Goal: Task Accomplishment & Management: Manage account settings

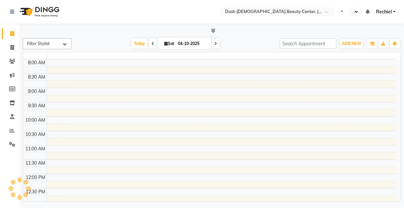
select select "en"
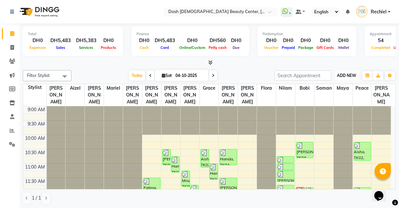
click at [348, 76] on span "ADD NEW" at bounding box center [346, 75] width 19 height 5
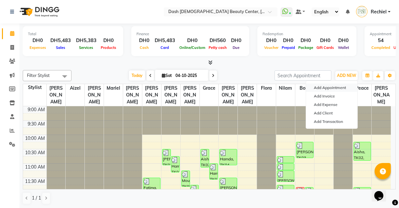
click at [335, 88] on button "Add Appointment" at bounding box center [331, 87] width 51 height 8
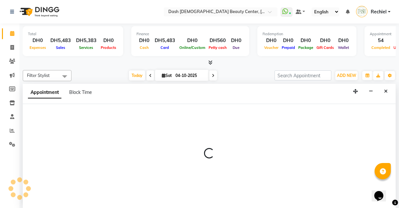
select select "tentative"
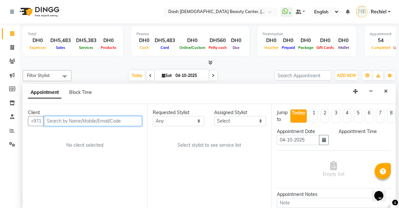
select select "600"
click at [94, 122] on input "text" at bounding box center [93, 121] width 98 height 10
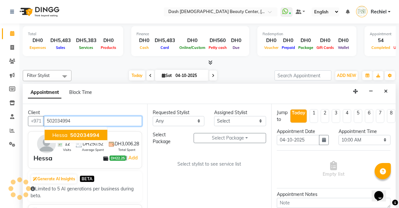
click at [86, 132] on span "502034994" at bounding box center [84, 134] width 29 height 7
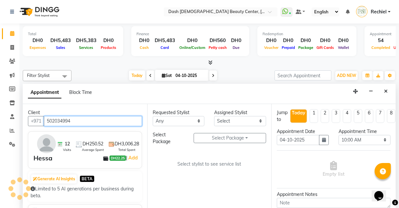
type input "502034994"
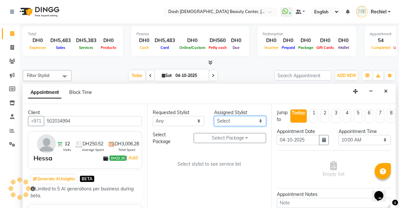
click at [237, 123] on select "Select [PERSON_NAME] [PERSON_NAME] [PERSON_NAME] [PERSON_NAME] [PERSON_NAME] [P…" at bounding box center [240, 121] width 52 height 10
select select "81106"
click at [214, 116] on select "Select [PERSON_NAME] [PERSON_NAME] [PERSON_NAME] [PERSON_NAME] [PERSON_NAME] [P…" at bounding box center [240, 121] width 52 height 10
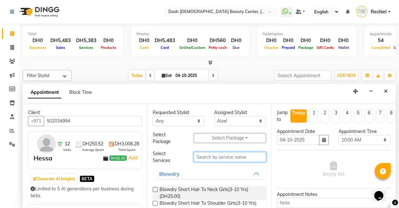
click at [222, 157] on input "text" at bounding box center [230, 157] width 73 height 10
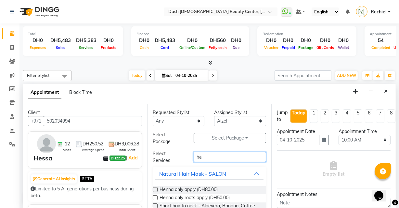
type input "h"
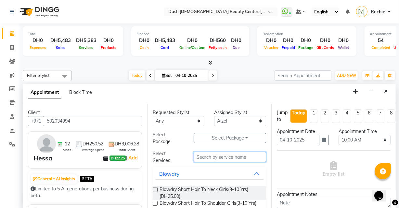
type input "a"
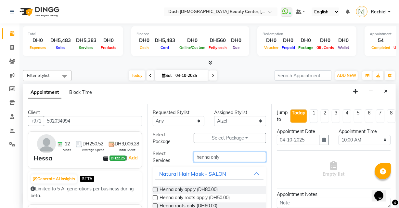
type input "henna only"
click at [156, 189] on label at bounding box center [155, 189] width 5 height 5
click at [156, 189] on input "checkbox" at bounding box center [155, 190] width 4 height 4
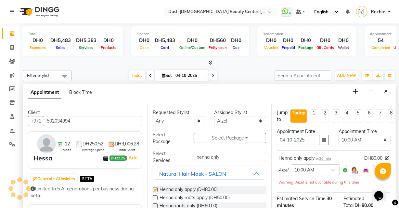
checkbox input "false"
click at [359, 138] on select "Select 10:00 AM 10:15 AM 10:30 AM 10:45 AM 11:00 AM 11:15 AM 11:30 AM 11:45 AM …" at bounding box center [365, 140] width 52 height 10
select select "975"
click at [339, 135] on select "Select 10:00 AM 10:15 AM 10:30 AM 10:45 AM 11:00 AM 11:15 AM 11:30 AM 11:45 AM …" at bounding box center [365, 140] width 52 height 10
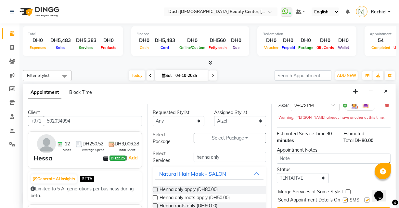
scroll to position [90, 0]
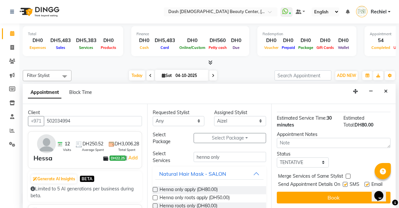
click at [348, 173] on label at bounding box center [348, 175] width 5 height 5
click at [348, 174] on input "checkbox" at bounding box center [348, 176] width 4 height 4
checkbox input "true"
click at [344, 182] on label at bounding box center [345, 184] width 5 height 5
click at [344, 183] on input "checkbox" at bounding box center [345, 185] width 4 height 4
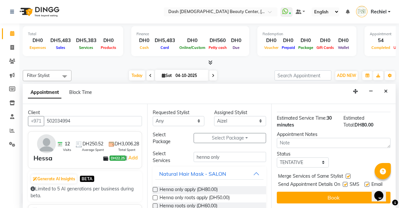
checkbox input "false"
click at [366, 182] on label at bounding box center [367, 184] width 5 height 5
click at [366, 183] on input "checkbox" at bounding box center [367, 185] width 4 height 4
checkbox input "false"
click at [321, 157] on select "Select TENTATIVE CONFIRM CHECK-IN UPCOMING" at bounding box center [303, 162] width 52 height 10
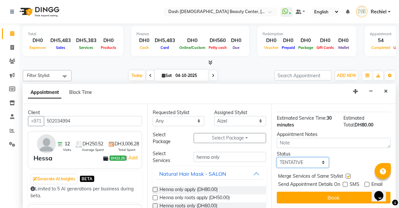
select select "check-in"
click at [277, 157] on select "Select TENTATIVE CONFIRM CHECK-IN UPCOMING" at bounding box center [303, 162] width 52 height 10
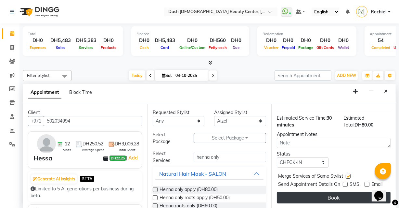
click at [332, 191] on button "Book" at bounding box center [334, 197] width 114 height 12
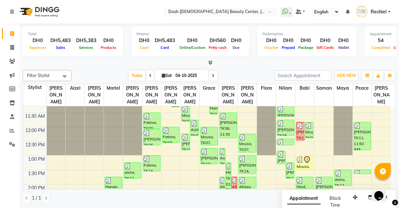
scroll to position [69, 0]
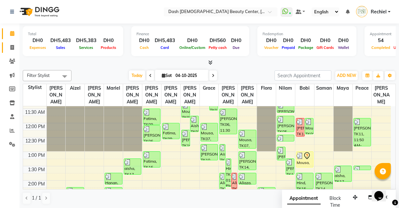
click at [11, 45] on icon at bounding box center [12, 47] width 4 height 5
select select "service"
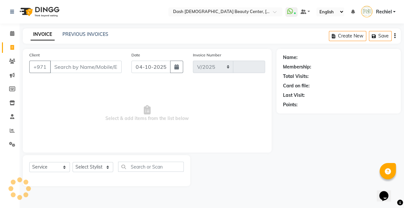
select select "8372"
type input "4538"
click at [97, 33] on link "PREVIOUS INVOICES" at bounding box center [85, 34] width 46 height 6
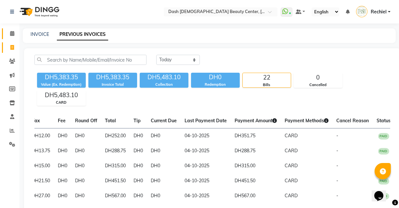
click at [13, 31] on icon at bounding box center [12, 33] width 4 height 5
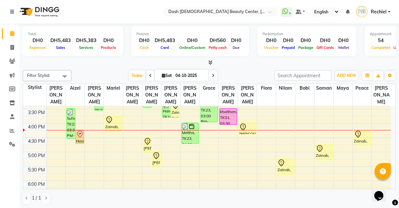
scroll to position [175, 0]
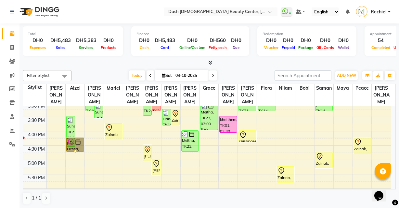
click at [81, 137] on link "Hessa, TK26, 04:15 PM-04:45 PM, Henna only apply" at bounding box center [75, 144] width 18 height 14
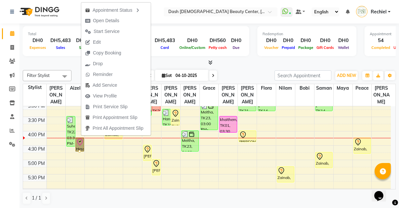
click at [254, 69] on div "Filter Stylist Select All Aizel Angelina Anna Bobi Edlyn Flora Grace Janine Jel…" at bounding box center [209, 136] width 373 height 139
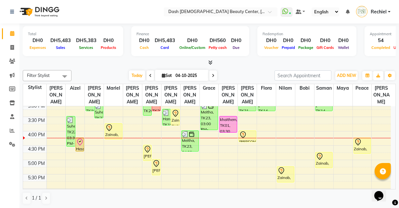
click at [174, 110] on div "Zainab, TK25, 03:15 PM-03:50 PM, Basic Manicure" at bounding box center [175, 117] width 8 height 16
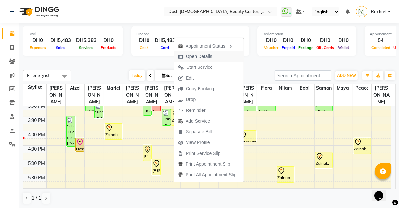
click at [210, 54] on span "Open Details" at bounding box center [199, 56] width 26 height 7
select select "7"
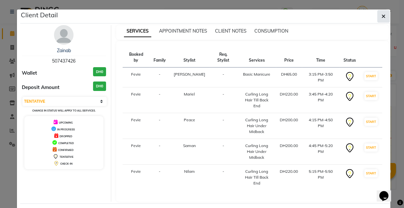
click at [383, 19] on icon "button" at bounding box center [384, 16] width 4 height 5
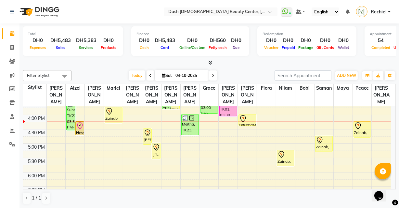
scroll to position [198, 0]
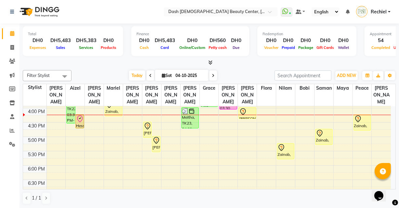
click at [147, 122] on icon at bounding box center [148, 126] width 8 height 8
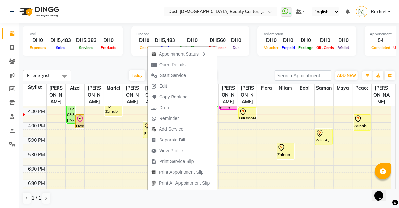
click at [0, 169] on div "Calendar Invoice Clients Marketing Members Inventory Staff Reports Settings Com…" at bounding box center [44, 109] width 88 height 180
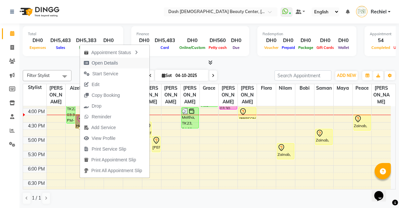
click at [115, 63] on span "Open Details" at bounding box center [105, 63] width 26 height 7
select select "8"
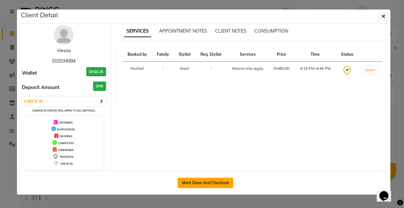
click at [219, 183] on button "Mark Done And Checkout" at bounding box center [206, 182] width 56 height 10
select select "service"
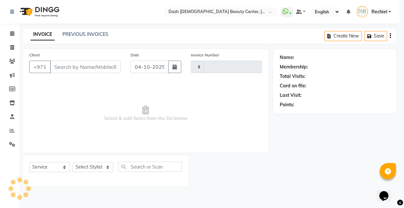
type input "4538"
select select "8372"
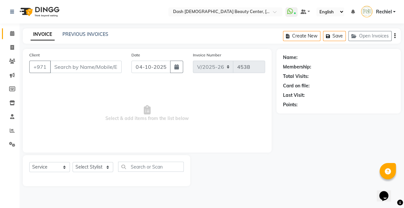
type input "502034994"
select select "81106"
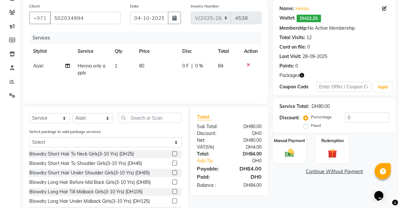
scroll to position [75, 0]
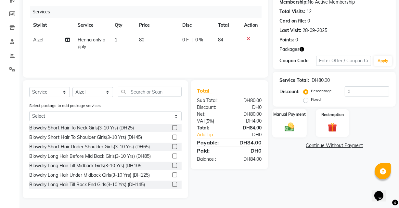
click at [292, 125] on img at bounding box center [290, 126] width 16 height 11
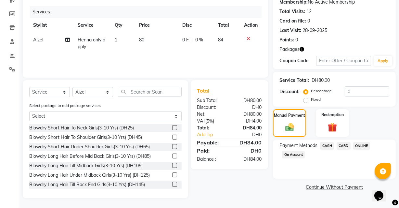
click at [343, 145] on span "CARD" at bounding box center [344, 145] width 14 height 7
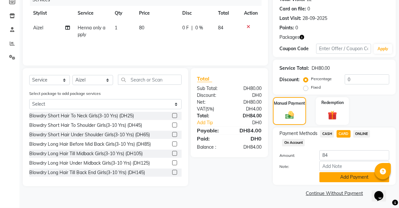
click at [345, 181] on button "Add Payment" at bounding box center [355, 177] width 70 height 10
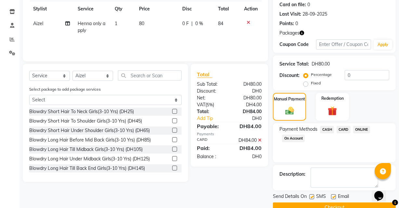
scroll to position [105, 0]
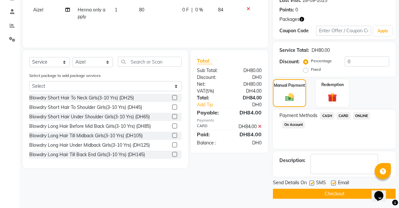
click at [332, 183] on label at bounding box center [334, 182] width 5 height 5
click at [332, 183] on input "checkbox" at bounding box center [334, 183] width 4 height 4
checkbox input "false"
click at [332, 193] on button "Checkout" at bounding box center [334, 193] width 123 height 10
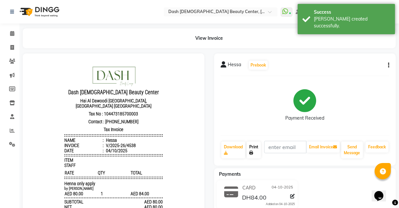
click at [253, 151] on icon at bounding box center [252, 153] width 4 height 4
click at [13, 35] on icon at bounding box center [12, 33] width 4 height 5
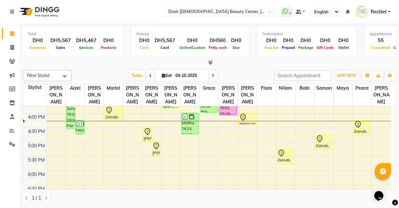
scroll to position [191, 0]
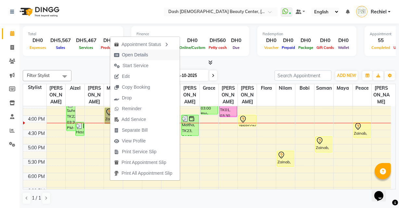
click at [143, 56] on span "Open Details" at bounding box center [135, 54] width 26 height 7
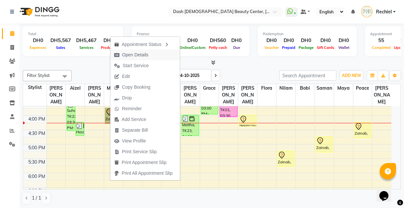
select select "7"
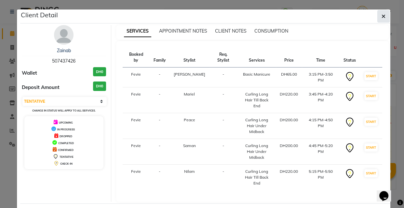
click at [385, 16] on icon "button" at bounding box center [384, 16] width 4 height 5
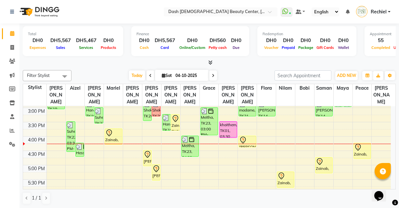
scroll to position [169, 0]
click at [244, 137] on icon at bounding box center [243, 141] width 8 height 8
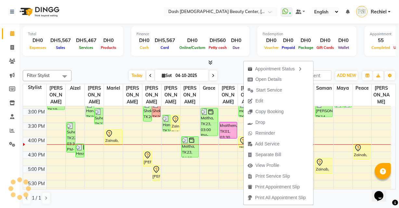
click at [341, 59] on div "Total DH0 Expenses DH5,567 Sales DH5,467 Services DH0 Products Finance DH0 Cash…" at bounding box center [209, 44] width 373 height 43
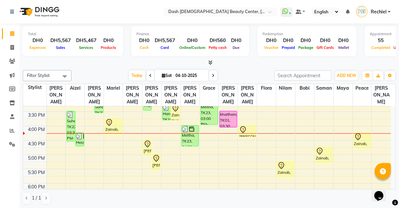
scroll to position [183, 0]
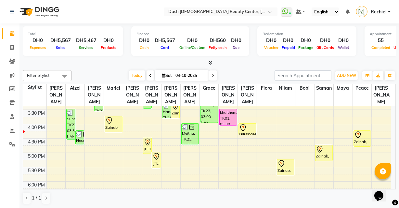
click at [248, 124] on div at bounding box center [247, 128] width 16 height 8
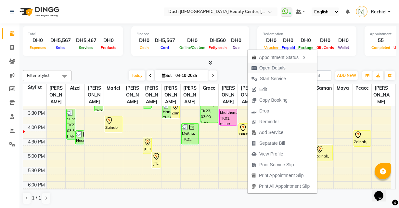
click at [279, 66] on span "Open Details" at bounding box center [273, 67] width 26 height 7
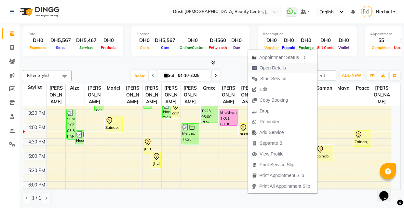
select select "7"
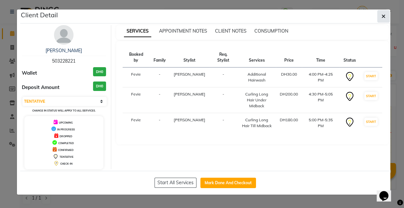
click at [382, 15] on icon "button" at bounding box center [384, 16] width 4 height 5
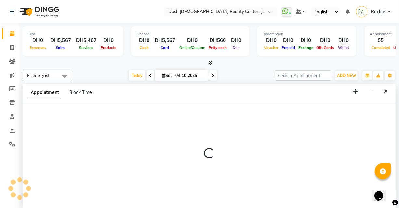
scroll to position [0, 0]
select select "81112"
select select "tentative"
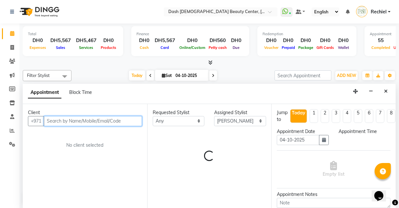
select select "975"
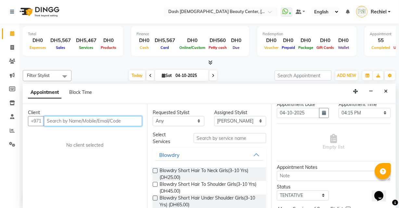
scroll to position [31, 0]
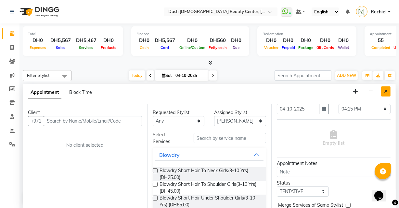
click at [387, 90] on icon "Close" at bounding box center [387, 91] width 4 height 5
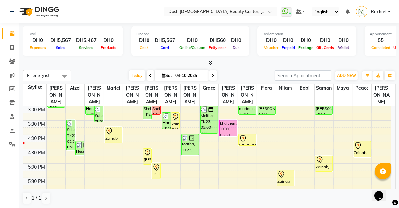
click at [183, 134] on img at bounding box center [185, 137] width 7 height 7
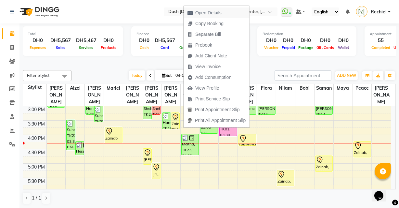
click at [222, 9] on span "Open Details" at bounding box center [205, 12] width 42 height 11
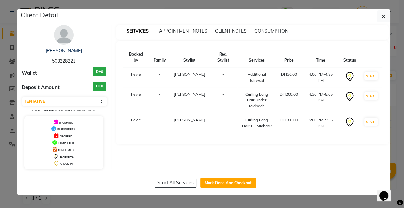
select select "3"
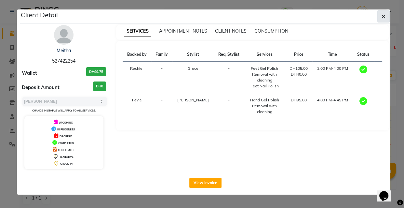
click at [387, 16] on button "button" at bounding box center [383, 16] width 12 height 12
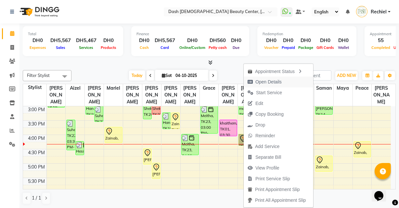
click at [270, 81] on span "Open Details" at bounding box center [269, 81] width 26 height 7
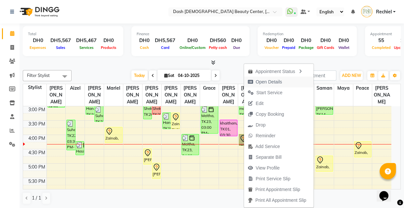
select select "7"
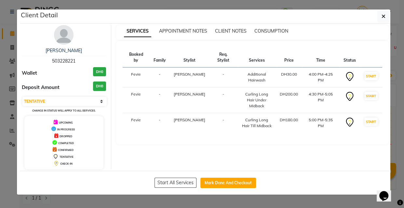
click at [85, 206] on ngb-modal-window "Client Detail Leila 503228221 Wallet DH0 Deposit Amount DH0 Select IN SERVICE C…" at bounding box center [202, 104] width 404 height 208
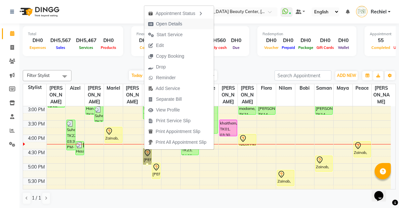
click at [162, 28] on span "Open Details" at bounding box center [165, 24] width 42 height 11
select select "7"
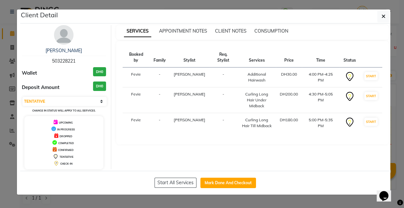
click at [103, 199] on ngb-modal-window "Client Detail Leila 503228221 Wallet DH0 Deposit Amount DH0 Select IN SERVICE C…" at bounding box center [202, 104] width 404 height 208
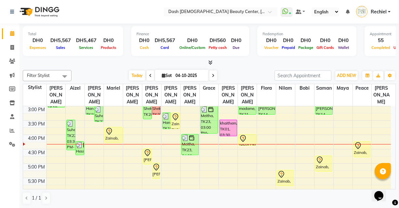
click at [113, 127] on icon at bounding box center [109, 131] width 8 height 8
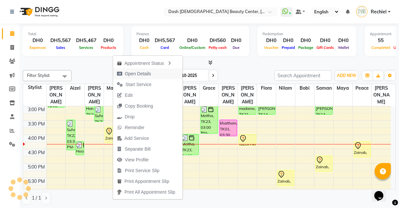
click at [134, 73] on span "Open Details" at bounding box center [138, 73] width 26 height 7
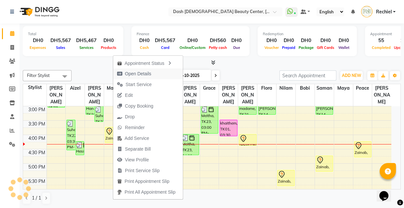
select select "7"
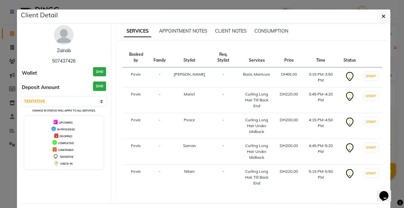
click at [106, 201] on ngb-modal-window "Client Detail Zainab 507437426 Wallet DH0 Deposit Amount DH0 Select IN SERVICE …" at bounding box center [202, 104] width 404 height 208
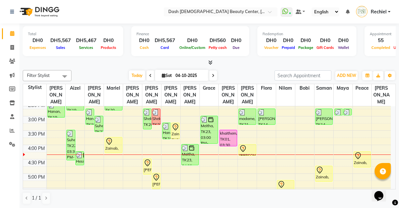
scroll to position [163, 0]
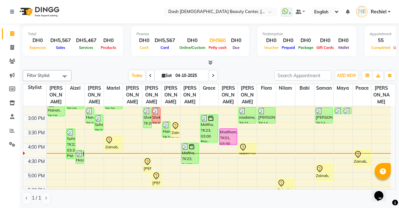
click at [215, 47] on span "Petty cash" at bounding box center [217, 47] width 21 height 5
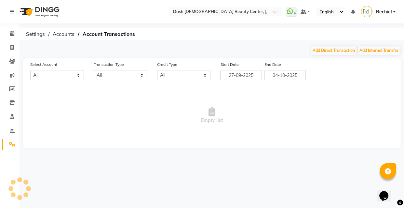
select select "7494"
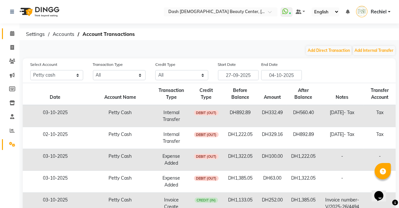
click at [13, 35] on icon at bounding box center [12, 33] width 4 height 5
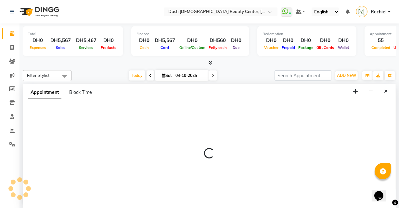
select select "81109"
select select "tentative"
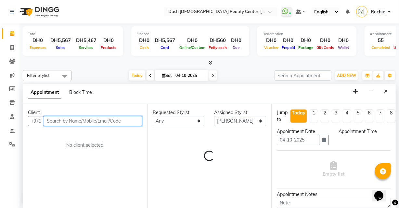
select select "990"
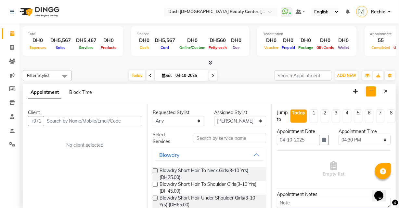
click at [375, 89] on button "button" at bounding box center [371, 91] width 10 height 10
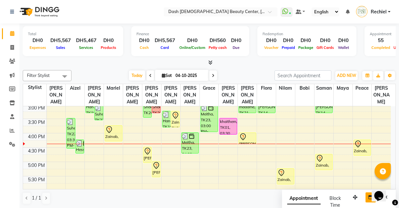
scroll to position [169, 0]
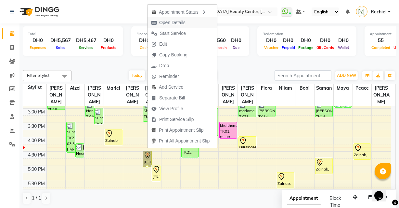
click at [187, 20] on span "Open Details" at bounding box center [169, 22] width 42 height 11
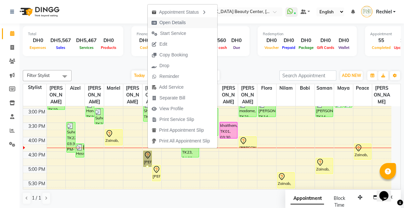
select select "7"
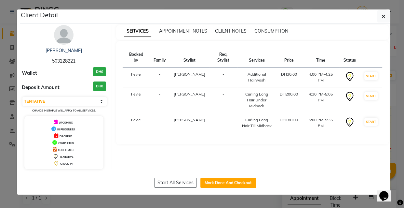
click at [262, 207] on ngb-modal-window "Client Detail Leila 503228221 Wallet DH0 Deposit Amount DH0 Select IN SERVICE C…" at bounding box center [202, 104] width 404 height 208
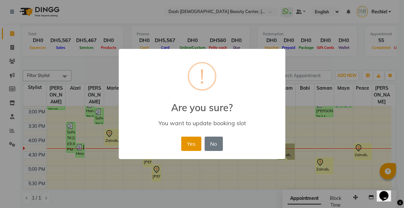
click at [190, 137] on button "Yes" at bounding box center [191, 143] width 20 height 14
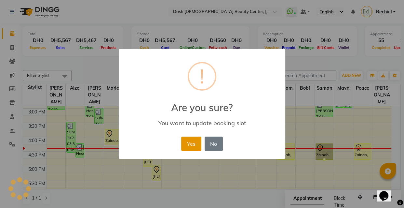
click at [193, 140] on button "Yes" at bounding box center [191, 143] width 20 height 14
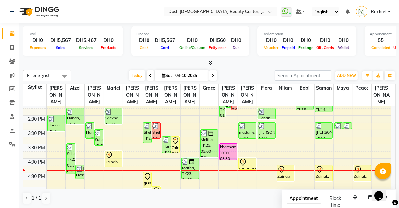
scroll to position [151, 0]
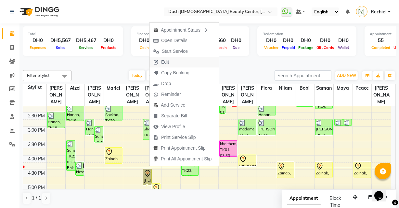
click at [172, 62] on span "Edit" at bounding box center [161, 62] width 23 height 11
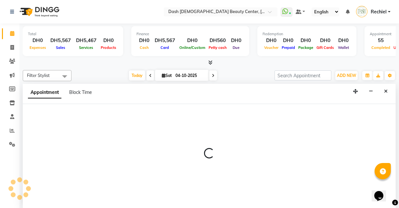
select select "tentative"
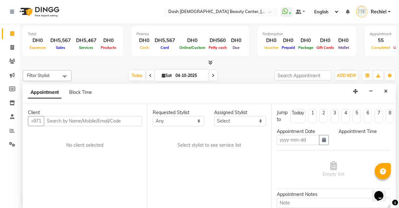
type input "04-10-2025"
select select "960"
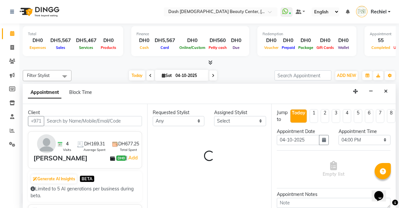
select select "81110"
select select "4202"
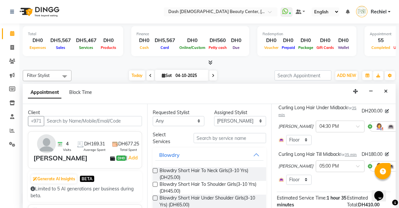
scroll to position [91, 0]
click at [403, 126] on icon at bounding box center [405, 125] width 4 height 5
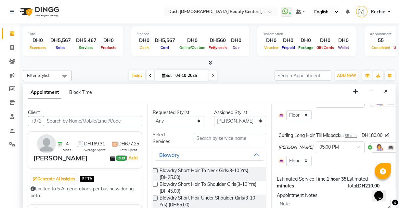
scroll to position [64, 0]
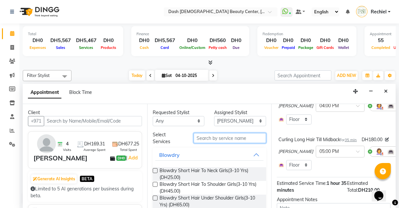
click at [240, 139] on input "text" at bounding box center [230, 138] width 73 height 10
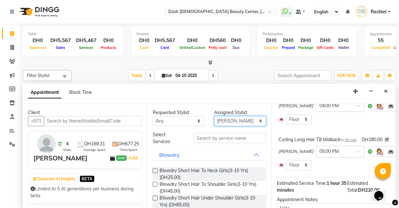
click at [249, 119] on select "Select [PERSON_NAME] [PERSON_NAME] [PERSON_NAME] [PERSON_NAME] [PERSON_NAME] [P…" at bounding box center [240, 121] width 52 height 10
select select "82379"
click at [214, 116] on select "Select [PERSON_NAME] [PERSON_NAME] [PERSON_NAME] [PERSON_NAME] [PERSON_NAME] [P…" at bounding box center [240, 121] width 52 height 10
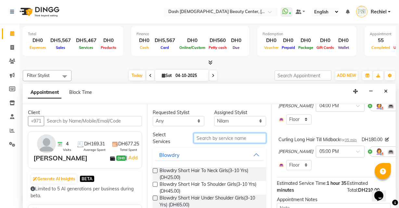
click at [236, 138] on input "text" at bounding box center [230, 138] width 73 height 10
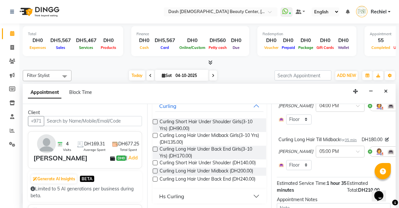
scroll to position [60, 0]
type input "curling under"
click at [156, 168] on label at bounding box center [155, 170] width 5 height 5
click at [156, 169] on input "checkbox" at bounding box center [155, 171] width 4 height 4
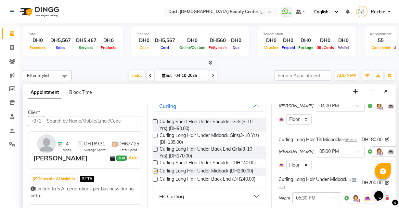
checkbox input "false"
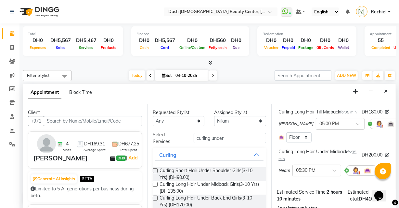
scroll to position [94, 0]
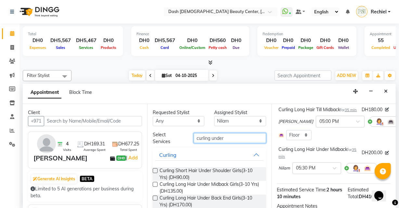
click at [235, 137] on input "curling under" at bounding box center [230, 138] width 73 height 10
type input "c"
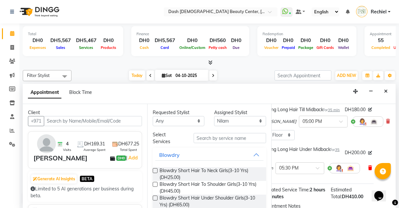
click at [369, 170] on icon at bounding box center [371, 167] width 4 height 5
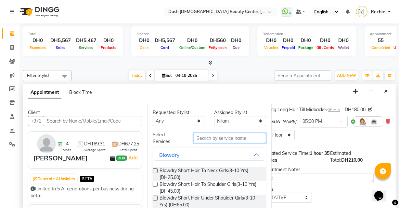
click at [245, 139] on input "text" at bounding box center [230, 138] width 73 height 10
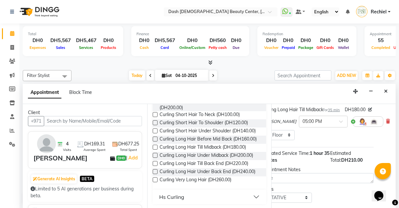
scroll to position [180, 0]
type input "curling"
click at [155, 173] on label at bounding box center [155, 170] width 5 height 5
click at [155, 173] on input "checkbox" at bounding box center [155, 171] width 4 height 4
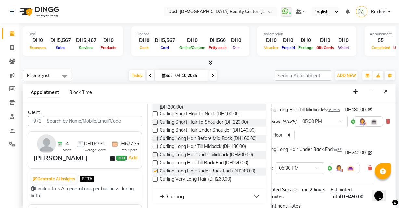
checkbox input "false"
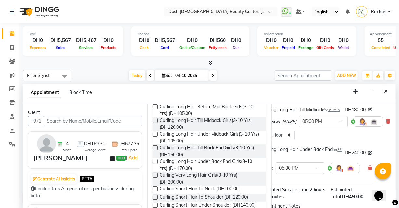
scroll to position [0, 0]
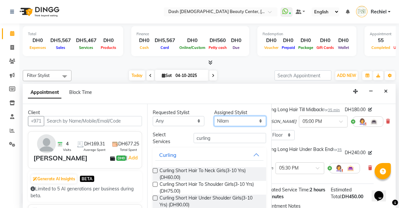
click at [238, 124] on select "Select [PERSON_NAME] [PERSON_NAME] [PERSON_NAME] [PERSON_NAME] [PERSON_NAME] [P…" at bounding box center [240, 121] width 52 height 10
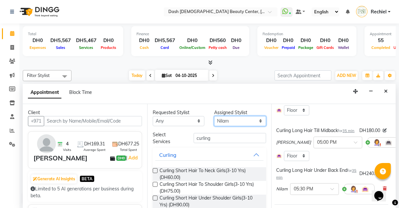
scroll to position [66, 2]
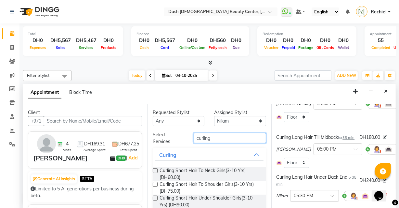
click at [240, 135] on input "curling" at bounding box center [230, 138] width 73 height 10
type input "c"
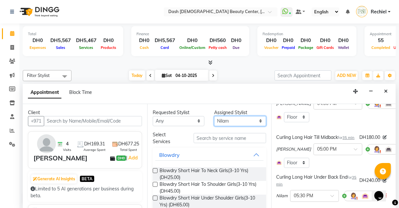
click at [254, 122] on select "Select [PERSON_NAME] [PERSON_NAME] [PERSON_NAME] [PERSON_NAME] [PERSON_NAME] [P…" at bounding box center [240, 121] width 52 height 10
select select "81115"
click at [214, 116] on select "Select [PERSON_NAME] [PERSON_NAME] [PERSON_NAME] [PERSON_NAME] [PERSON_NAME] [P…" at bounding box center [240, 121] width 52 height 10
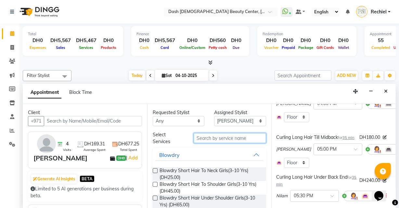
click at [236, 137] on input "text" at bounding box center [230, 138] width 73 height 10
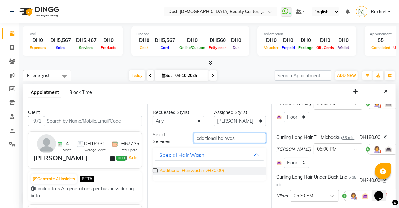
type input "additional hairwas"
click at [162, 172] on span "Additional Hairwash (DH30.00)" at bounding box center [192, 171] width 64 height 8
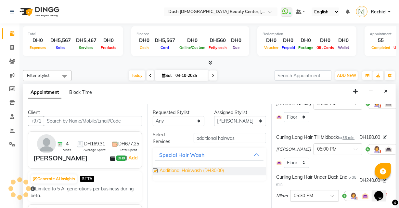
checkbox input "false"
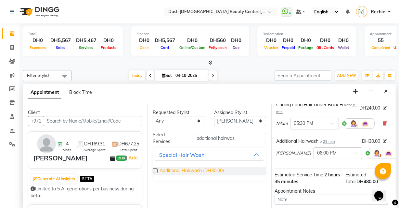
scroll to position [187, 2]
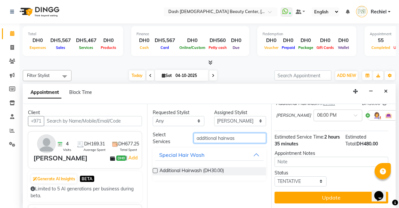
click at [250, 135] on input "additional hairwas" at bounding box center [230, 138] width 73 height 10
type input "a"
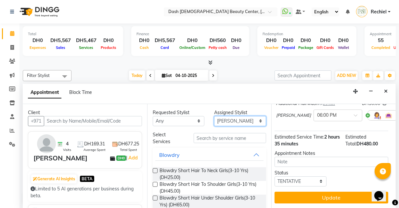
click at [247, 118] on select "Select [PERSON_NAME] [PERSON_NAME] [PERSON_NAME] [PERSON_NAME] [PERSON_NAME] [P…" at bounding box center [240, 121] width 52 height 10
select select "82379"
click at [214, 116] on select "Select [PERSON_NAME] [PERSON_NAME] [PERSON_NAME] [PERSON_NAME] [PERSON_NAME] [P…" at bounding box center [240, 121] width 52 height 10
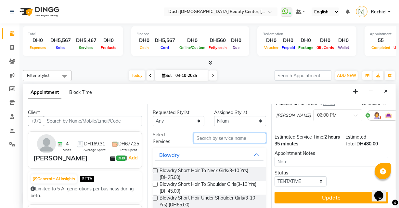
click at [252, 133] on input "text" at bounding box center [230, 138] width 73 height 10
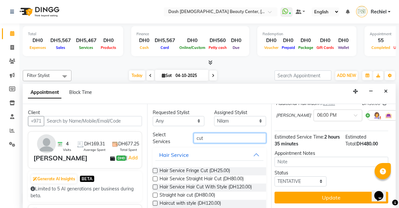
type input "cut"
click at [156, 170] on label at bounding box center [155, 170] width 5 height 5
click at [156, 170] on input "checkbox" at bounding box center [155, 171] width 4 height 4
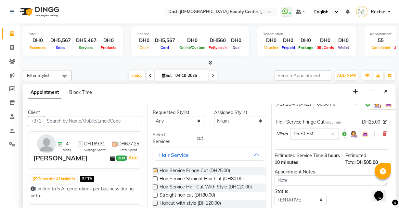
checkbox input "false"
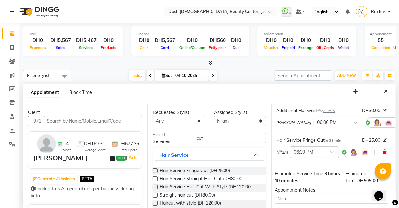
click at [383, 154] on icon at bounding box center [385, 151] width 4 height 5
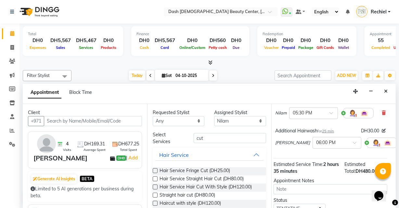
scroll to position [150, 3]
click at [400, 144] on icon at bounding box center [402, 141] width 4 height 5
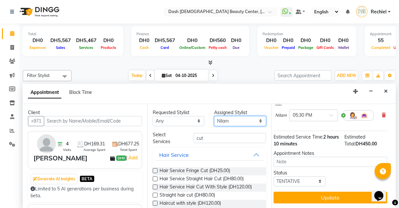
click at [250, 118] on select "Select [PERSON_NAME] [PERSON_NAME] [PERSON_NAME] [PERSON_NAME] [PERSON_NAME] [P…" at bounding box center [240, 121] width 52 height 10
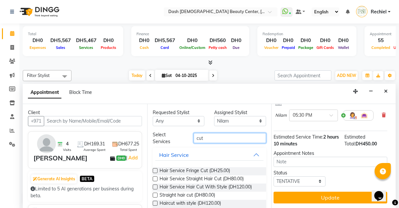
click at [228, 137] on input "cut" at bounding box center [230, 138] width 73 height 10
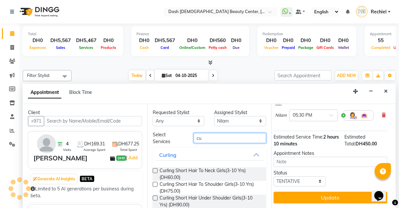
type input "c"
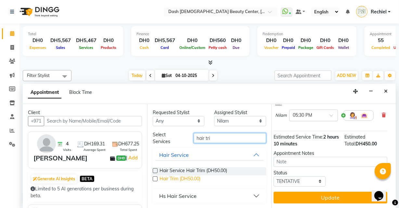
type input "hair tri"
click at [160, 179] on span "Hair Trim (DH50.00)" at bounding box center [180, 179] width 41 height 8
checkbox input "false"
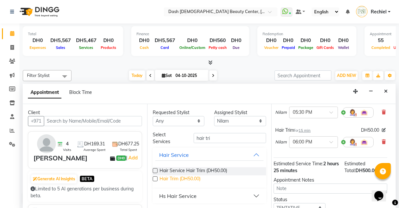
scroll to position [187, 3]
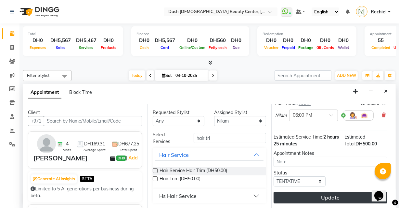
click at [325, 195] on button "Update" at bounding box center [331, 197] width 114 height 12
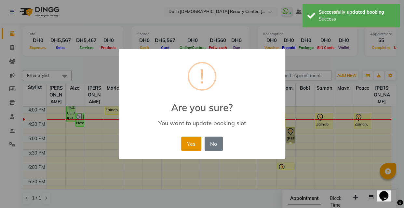
click at [197, 148] on button "Yes" at bounding box center [191, 143] width 20 height 14
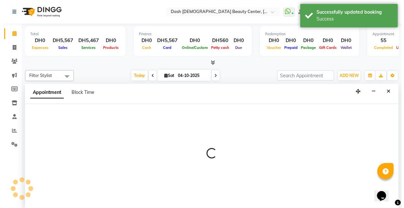
scroll to position [0, 0]
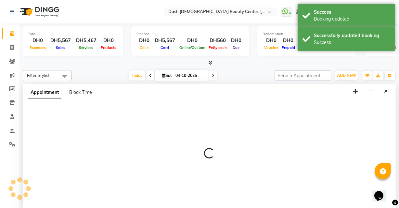
click at [394, 93] on div "Appointment Block Time" at bounding box center [209, 94] width 373 height 20
click at [386, 91] on icon "Close" at bounding box center [387, 91] width 4 height 5
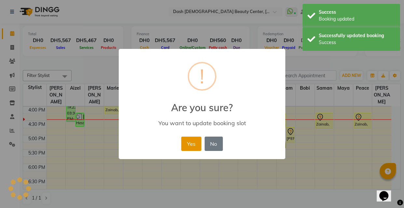
click at [192, 146] on button "Yes" at bounding box center [191, 143] width 20 height 14
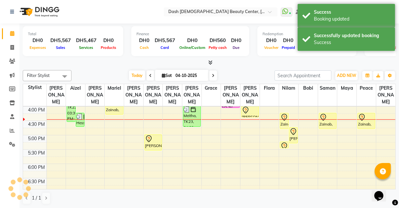
click at [150, 136] on div "[PERSON_NAME], TK24, 05:00 PM-05:35 PM, Curling Long Hair Till Midback" at bounding box center [153, 142] width 17 height 16
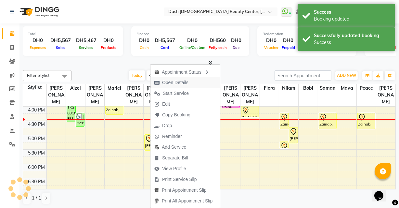
click at [189, 81] on span "Open Details" at bounding box center [172, 82] width 42 height 11
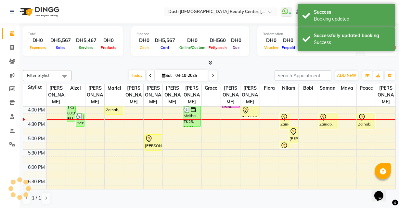
click at [153, 135] on div "[PERSON_NAME], TK24, 05:00 PM-05:35 PM, Curling Long Hair Till Midback" at bounding box center [153, 142] width 17 height 16
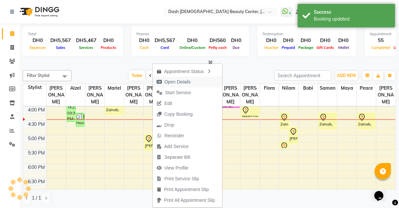
click at [198, 79] on button "Open Details" at bounding box center [188, 81] width 70 height 11
select select "7"
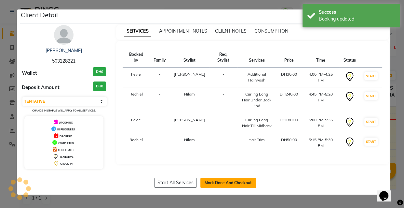
click at [245, 180] on button "Mark Done And Checkout" at bounding box center [228, 182] width 56 height 10
select select "service"
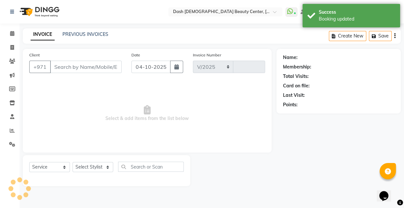
select select "8372"
type input "4539"
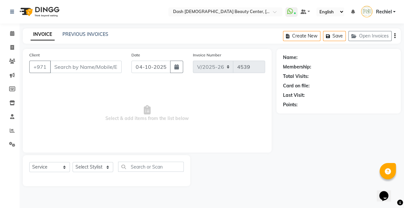
type input "503228221"
select select "82379"
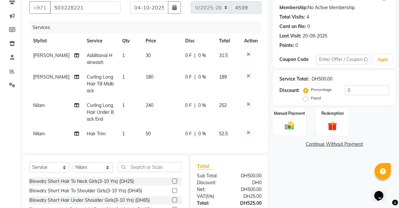
scroll to position [117, 0]
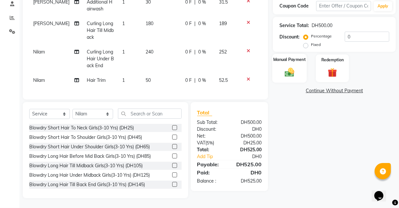
click at [296, 68] on img at bounding box center [290, 71] width 16 height 11
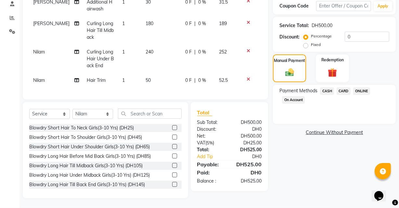
click at [341, 88] on span "CARD" at bounding box center [344, 90] width 14 height 7
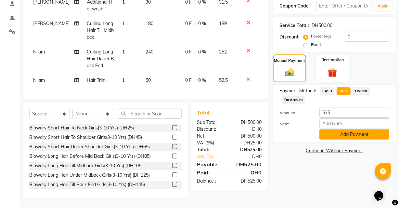
click at [349, 129] on button "Add Payment" at bounding box center [355, 134] width 70 height 10
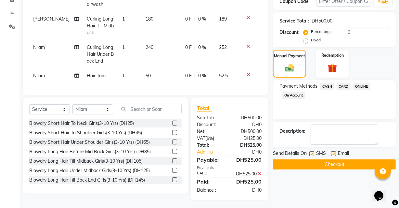
scroll to position [130, 0]
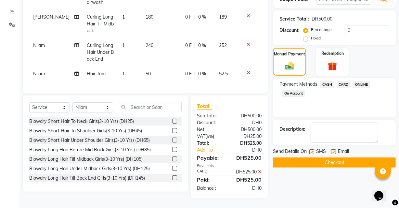
click at [335, 149] on label at bounding box center [334, 151] width 5 height 5
click at [335, 150] on input "checkbox" at bounding box center [334, 152] width 4 height 4
checkbox input "false"
click at [332, 157] on button "Checkout" at bounding box center [334, 162] width 123 height 10
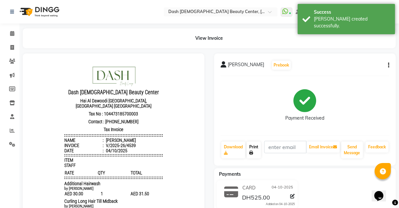
click at [252, 149] on link "Print" at bounding box center [254, 149] width 14 height 17
click at [12, 33] on icon at bounding box center [12, 33] width 4 height 5
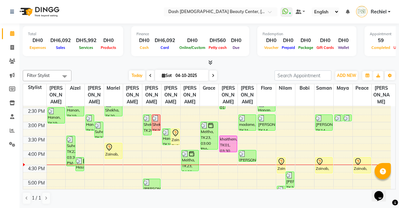
scroll to position [156, 0]
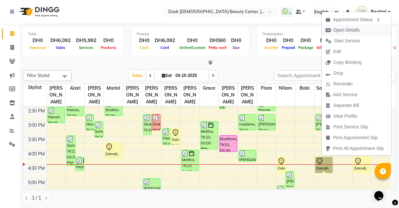
click at [349, 28] on span "Open Details" at bounding box center [347, 30] width 26 height 7
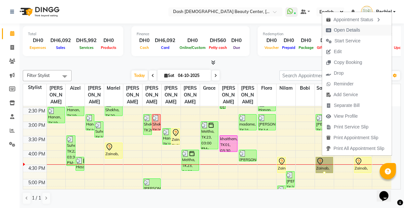
select select "7"
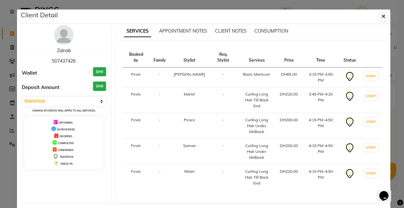
click at [278, 205] on ngb-modal-window "Client Detail Zainab 507437426 Wallet DH0 Deposit Amount DH0 Select IN SERVICE …" at bounding box center [202, 104] width 404 height 208
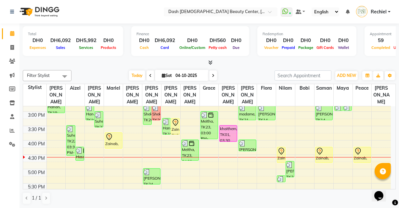
scroll to position [164, 0]
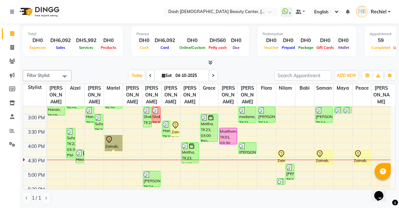
click at [113, 135] on link "Zainab, TK25, 03:45 PM-04:20 PM, Curling Long Hair Till Back End" at bounding box center [114, 143] width 18 height 16
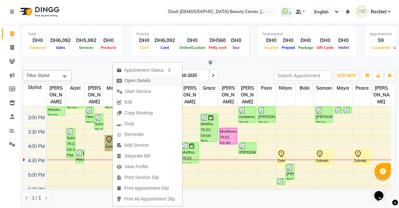
click at [151, 78] on span "Open Details" at bounding box center [134, 80] width 42 height 11
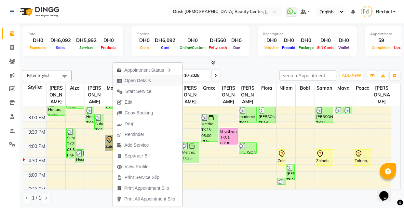
select select "7"
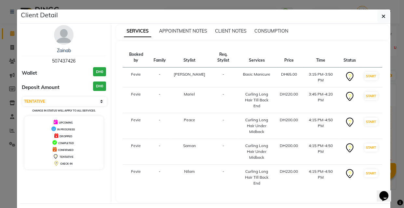
click at [185, 205] on ngb-modal-window "Client Detail Zainab 507437426 Wallet DH0 Deposit Amount DH0 Select IN SERVICE …" at bounding box center [202, 104] width 404 height 208
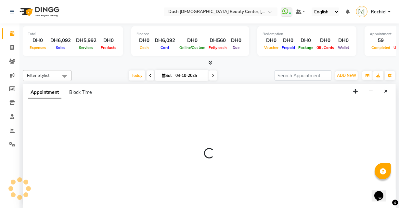
scroll to position [0, 0]
select select "81109"
select select "990"
select select "tentative"
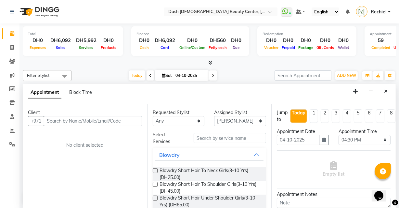
click at [117, 119] on input "text" at bounding box center [93, 121] width 98 height 10
click at [105, 118] on input "text" at bounding box center [93, 121] width 98 height 10
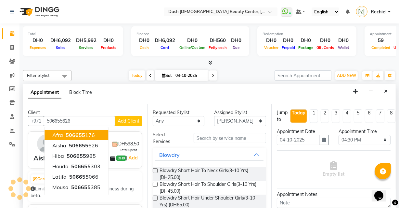
click at [78, 133] on span "506655" at bounding box center [76, 134] width 20 height 7
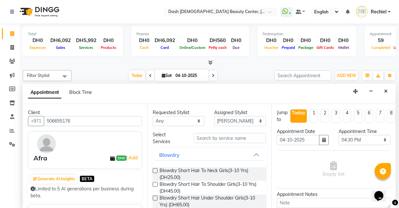
type input "506655176"
click at [232, 138] on input "text" at bounding box center [230, 138] width 73 height 10
click at [241, 20] on nav "Select Location × Dash Ladies Beauty Center, Al Shabhat Plaza WhatsApp Status ✕…" at bounding box center [199, 11] width 399 height 23
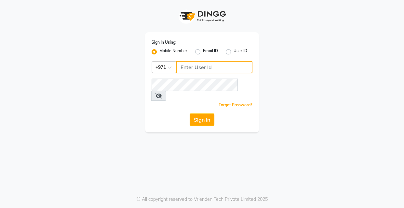
click at [204, 70] on input "Username" at bounding box center [214, 67] width 76 height 12
type input "562536289"
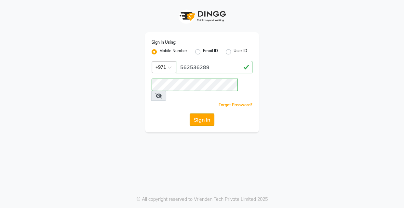
click at [211, 113] on button "Sign In" at bounding box center [202, 119] width 25 height 12
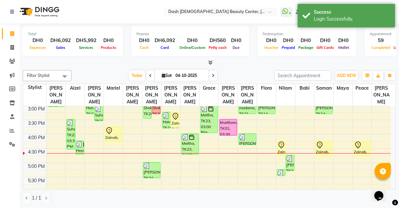
scroll to position [173, 0]
click at [323, 144] on div "Zainab, TK25, 04:15 PM-04:50 PM, Curling Long Hair Under Midback" at bounding box center [324, 148] width 17 height 16
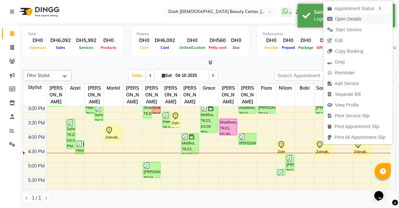
click at [343, 17] on span "Open Details" at bounding box center [348, 19] width 26 height 7
select select "7"
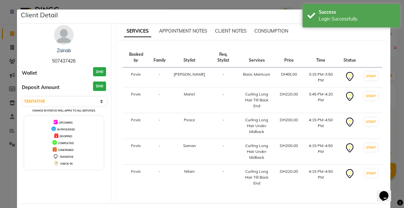
select select "8372"
select select "service"
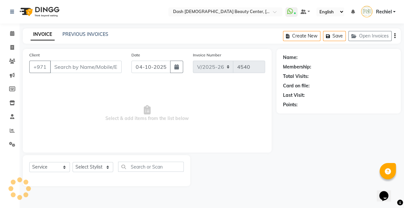
type input "507437426"
select select "85614"
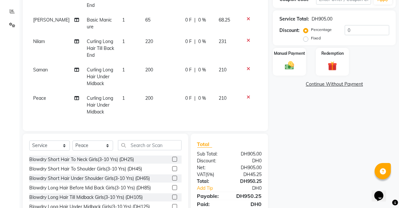
scroll to position [151, 0]
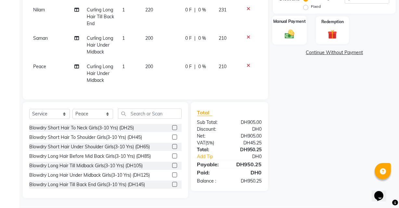
click at [289, 27] on div "Manual Payment" at bounding box center [290, 30] width 34 height 29
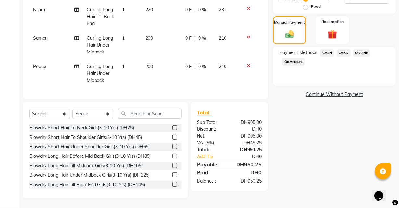
click at [345, 51] on span "CARD" at bounding box center [344, 52] width 14 height 7
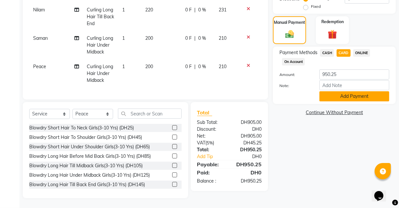
click at [347, 96] on button "Add Payment" at bounding box center [355, 96] width 70 height 10
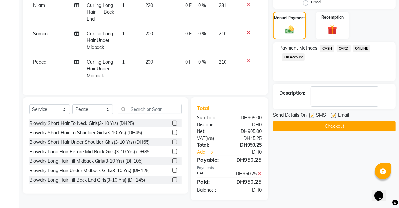
scroll to position [164, 0]
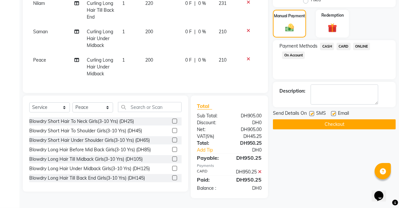
click at [332, 111] on label at bounding box center [334, 113] width 5 height 5
click at [332, 112] on input "checkbox" at bounding box center [334, 114] width 4 height 4
checkbox input "false"
click at [322, 119] on button "Checkout" at bounding box center [334, 124] width 123 height 10
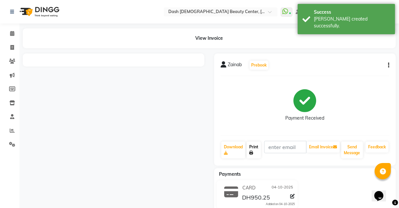
click at [252, 148] on link "Print" at bounding box center [254, 149] width 14 height 17
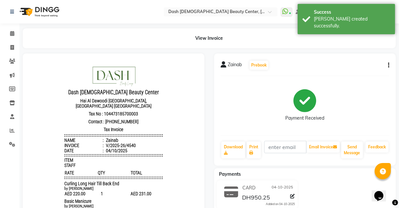
click at [260, 107] on div "Payment Received" at bounding box center [305, 105] width 169 height 49
click at [259, 151] on link "Print" at bounding box center [254, 149] width 14 height 17
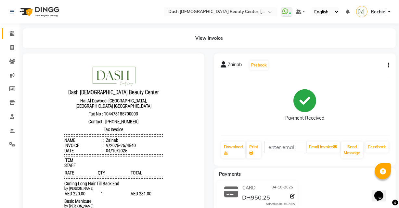
click at [9, 29] on link "Calendar" at bounding box center [10, 33] width 16 height 11
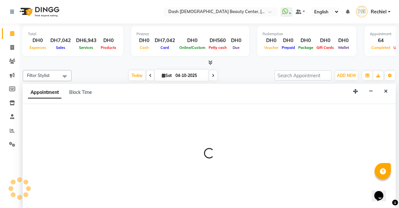
select select "81109"
select select "tentative"
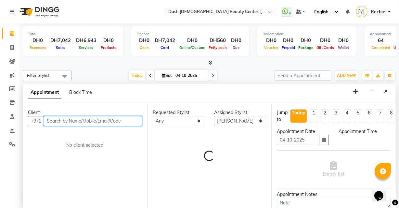
select select "1020"
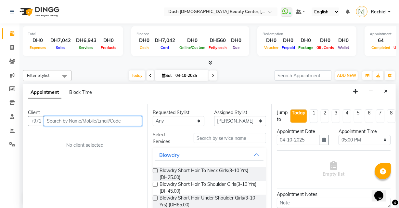
click at [123, 117] on input "text" at bounding box center [93, 121] width 98 height 10
click at [102, 122] on input "text" at bounding box center [93, 121] width 98 height 10
click at [101, 116] on input "text" at bounding box center [93, 121] width 98 height 10
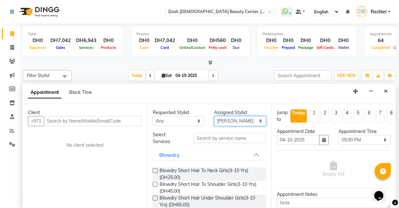
click at [246, 117] on select "Select [PERSON_NAME] [PERSON_NAME] [PERSON_NAME] [PERSON_NAME] [PERSON_NAME] [P…" at bounding box center [240, 121] width 52 height 10
click at [384, 87] on button "Close" at bounding box center [386, 91] width 9 height 10
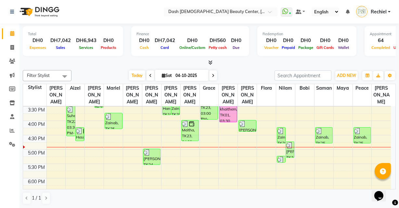
scroll to position [187, 0]
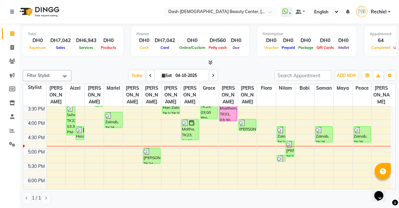
click at [211, 141] on td at bounding box center [219, 144] width 345 height 7
select select "81113"
select select "1005"
select select "tentative"
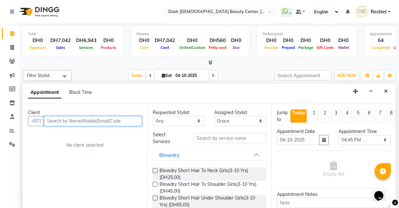
click at [104, 120] on input "text" at bounding box center [93, 121] width 98 height 10
click at [387, 90] on icon "Close" at bounding box center [387, 91] width 4 height 5
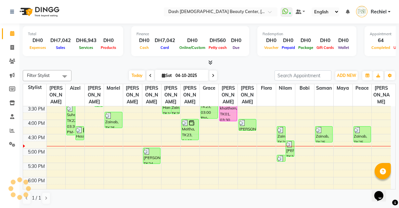
select select "81109"
select select "tentative"
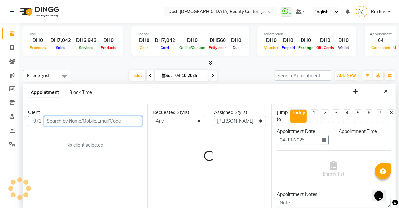
select select "1005"
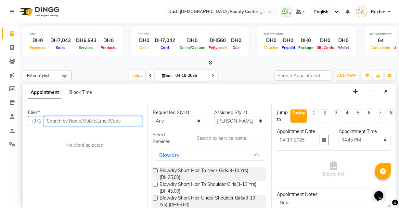
click at [118, 119] on input "text" at bounding box center [93, 121] width 98 height 10
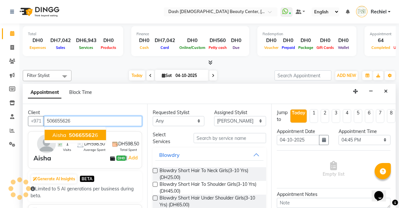
click at [85, 135] on span "50665562" at bounding box center [82, 134] width 26 height 7
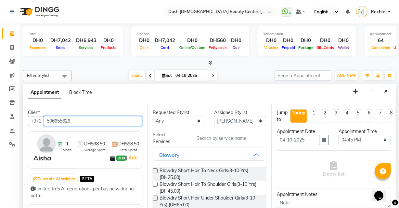
type input "506655626"
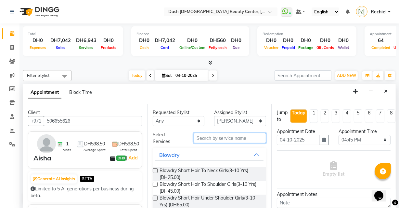
click at [232, 140] on input "text" at bounding box center [230, 138] width 73 height 10
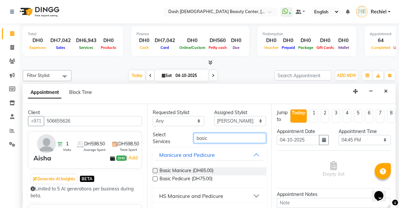
type input "basic"
click at [154, 169] on label at bounding box center [155, 170] width 5 height 5
click at [154, 169] on input "checkbox" at bounding box center [155, 171] width 4 height 4
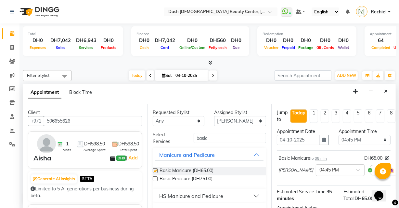
checkbox input "false"
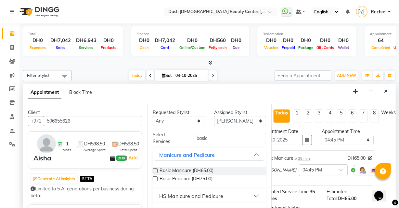
click at [386, 167] on icon at bounding box center [388, 169] width 4 height 5
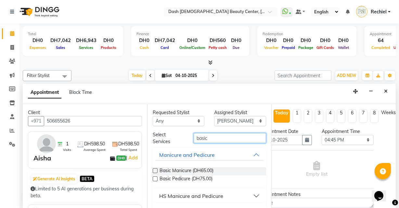
click at [231, 138] on input "basic" at bounding box center [230, 138] width 73 height 10
type input "b"
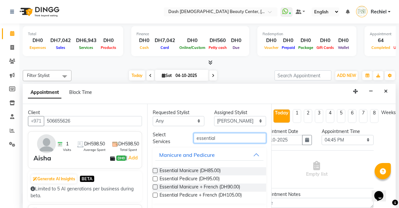
type input "essential"
click at [153, 170] on label at bounding box center [155, 170] width 5 height 5
click at [153, 170] on input "checkbox" at bounding box center [155, 171] width 4 height 4
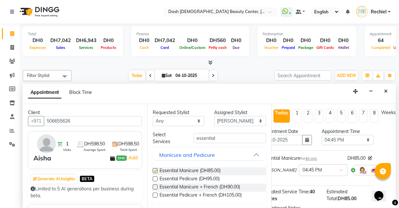
checkbox input "false"
click at [243, 124] on select "Select [PERSON_NAME] [PERSON_NAME] [PERSON_NAME] [PERSON_NAME] [PERSON_NAME] [P…" at bounding box center [240, 121] width 52 height 10
select select "82785"
click at [214, 116] on select "Select [PERSON_NAME] [PERSON_NAME] [PERSON_NAME] [PERSON_NAME] [PERSON_NAME] [P…" at bounding box center [240, 121] width 52 height 10
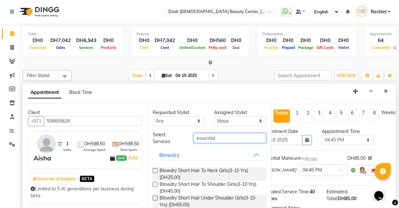
click at [231, 134] on input "essential" at bounding box center [230, 138] width 73 height 10
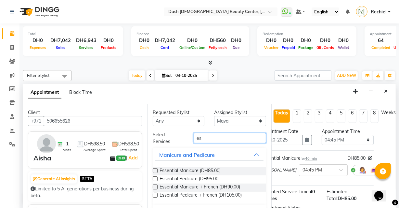
type input "e"
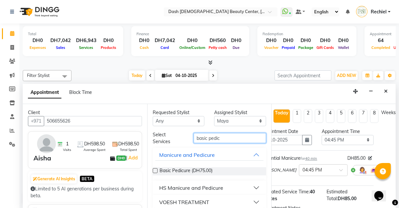
type input "basic pedic"
click at [155, 171] on label at bounding box center [155, 170] width 5 height 5
click at [155, 171] on input "checkbox" at bounding box center [155, 171] width 4 height 4
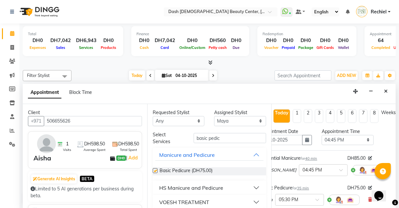
checkbox input "false"
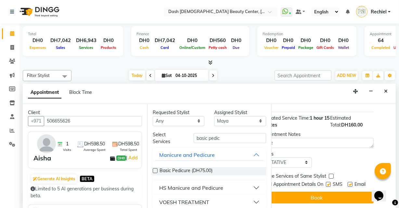
scroll to position [0, 0]
click at [228, 118] on select "Select [PERSON_NAME] [PERSON_NAME] [PERSON_NAME] [PERSON_NAME] [PERSON_NAME] [P…" at bounding box center [240, 121] width 52 height 10
select select "81108"
click at [214, 116] on select "Select [PERSON_NAME] [PERSON_NAME] [PERSON_NAME] [PERSON_NAME] [PERSON_NAME] [P…" at bounding box center [240, 121] width 52 height 10
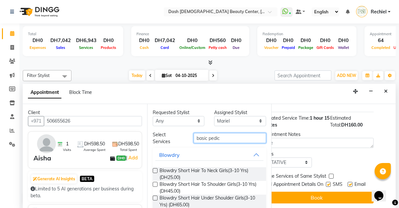
click at [231, 138] on input "basic pedic" at bounding box center [230, 138] width 73 height 10
type input "b"
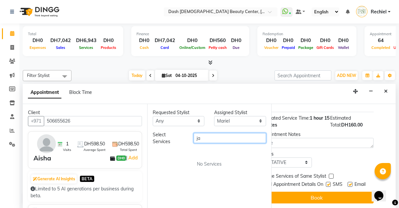
type input "j"
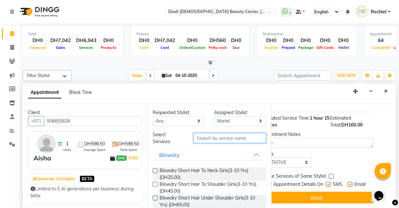
click at [224, 134] on input "text" at bounding box center [230, 138] width 73 height 10
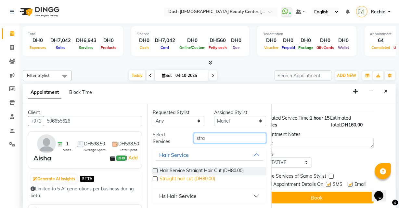
type input "stra"
click at [160, 176] on span "Straight hair cut (DH80.00)" at bounding box center [188, 179] width 56 height 8
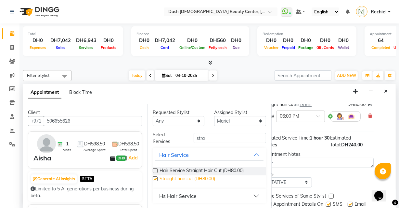
scroll to position [142, 21]
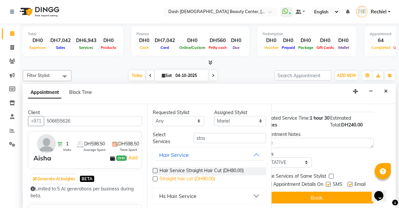
checkbox input "false"
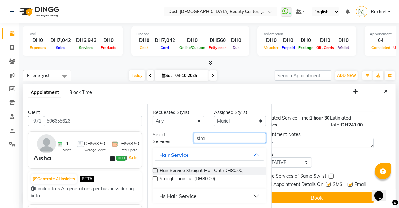
click at [228, 138] on input "stra" at bounding box center [230, 138] width 73 height 10
type input "s"
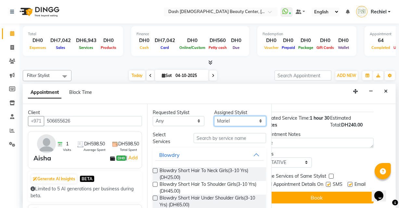
click at [233, 122] on select "Select [PERSON_NAME] [PERSON_NAME] [PERSON_NAME] [PERSON_NAME] [PERSON_NAME] [P…" at bounding box center [240, 121] width 52 height 10
select select "81115"
click at [214, 116] on select "Select [PERSON_NAME] [PERSON_NAME] [PERSON_NAME] [PERSON_NAME] [PERSON_NAME] [P…" at bounding box center [240, 121] width 52 height 10
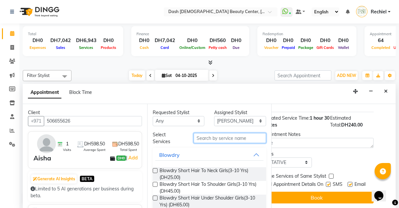
click at [222, 138] on input "text" at bounding box center [230, 138] width 73 height 10
type input "b"
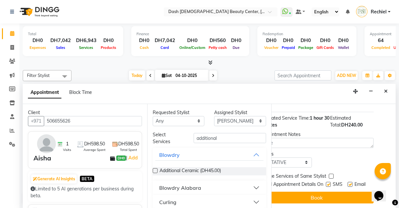
click at [196, 188] on div "Blowdry Alabara" at bounding box center [180, 187] width 42 height 8
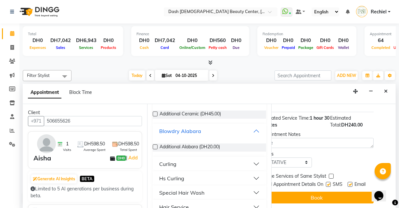
scroll to position [0, 0]
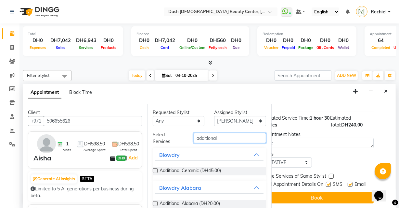
click at [231, 139] on input "additional" at bounding box center [230, 138] width 73 height 10
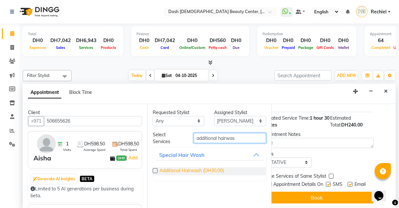
type input "additional hairwas"
click at [163, 168] on span "Additional Hairwash (DH30.00)" at bounding box center [192, 171] width 64 height 8
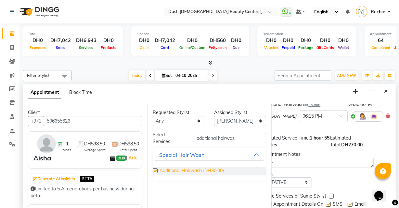
scroll to position [172, 21]
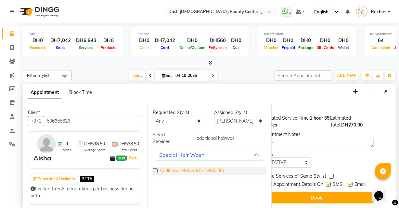
checkbox input "false"
click at [241, 124] on select "Select [PERSON_NAME] [PERSON_NAME] [PERSON_NAME] [PERSON_NAME] [PERSON_NAME] [P…" at bounding box center [240, 121] width 52 height 10
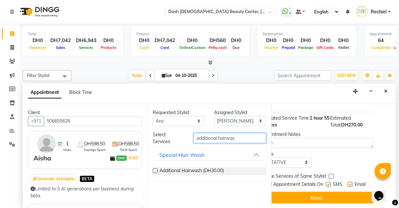
click at [241, 139] on input "additional hairwas" at bounding box center [230, 138] width 73 height 10
click at [210, 140] on input "additional hairwas" at bounding box center [230, 138] width 73 height 10
click at [207, 137] on input "additional hairwas" at bounding box center [230, 138] width 73 height 10
click at [205, 136] on input "additional hairwas" at bounding box center [230, 138] width 73 height 10
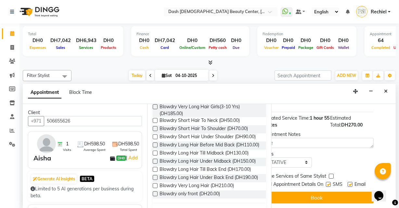
scroll to position [174, 0]
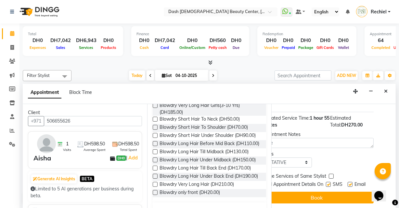
type input "blowdry"
click at [155, 134] on label at bounding box center [155, 135] width 5 height 5
click at [155, 134] on input "checkbox" at bounding box center [155, 136] width 4 height 4
checkbox input "false"
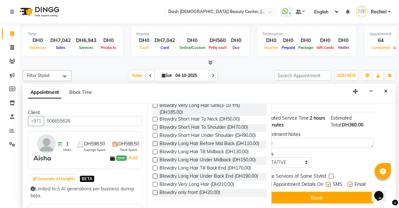
click at [329, 173] on label at bounding box center [331, 175] width 5 height 5
click at [329, 174] on input "checkbox" at bounding box center [331, 176] width 4 height 4
checkbox input "true"
click at [326, 182] on label at bounding box center [328, 184] width 5 height 5
click at [326, 183] on input "checkbox" at bounding box center [328, 185] width 4 height 4
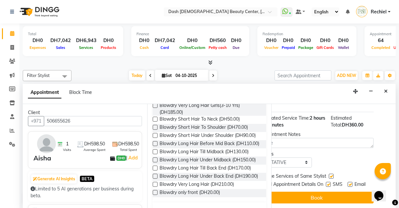
checkbox input "false"
click at [348, 182] on label at bounding box center [350, 184] width 5 height 5
click at [348, 183] on input "checkbox" at bounding box center [350, 185] width 4 height 4
checkbox input "false"
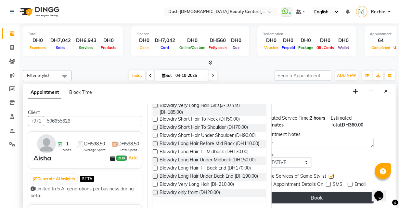
click at [332, 196] on button "Book" at bounding box center [317, 197] width 114 height 12
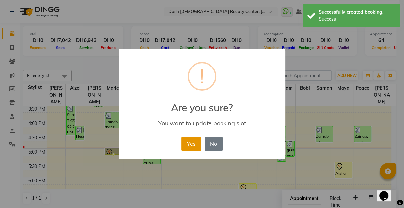
click at [189, 141] on button "Yes" at bounding box center [191, 143] width 20 height 14
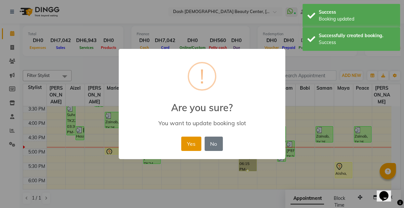
click at [185, 140] on button "Yes" at bounding box center [191, 143] width 20 height 14
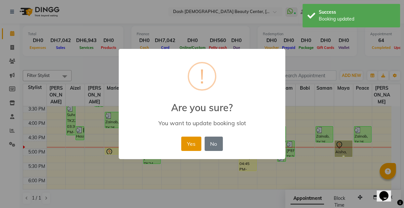
click at [191, 137] on button "Yes" at bounding box center [191, 143] width 20 height 14
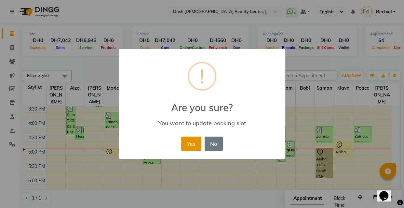
click at [195, 146] on button "Yes" at bounding box center [191, 143] width 20 height 14
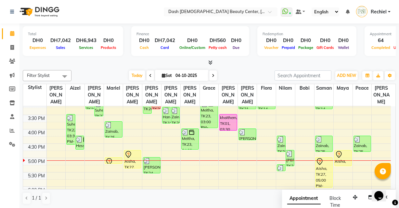
scroll to position [179, 0]
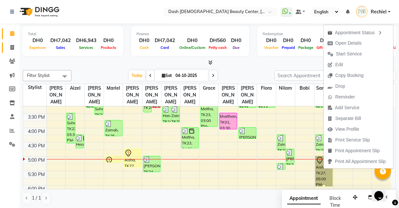
click at [13, 47] on icon at bounding box center [12, 47] width 4 height 5
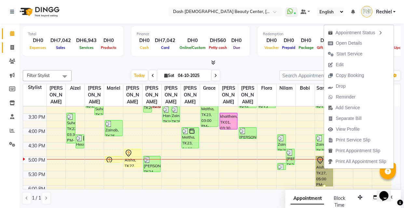
select select "service"
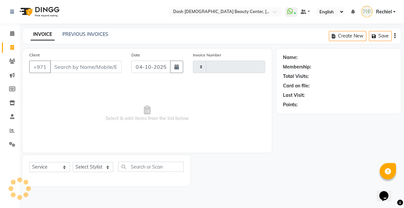
type input "4541"
select select "8372"
click at [83, 33] on link "PREVIOUS INVOICES" at bounding box center [85, 34] width 46 height 6
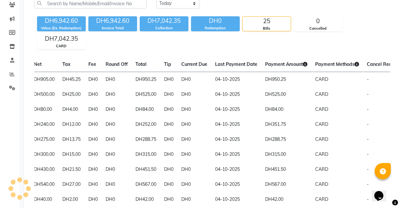
scroll to position [0, 183]
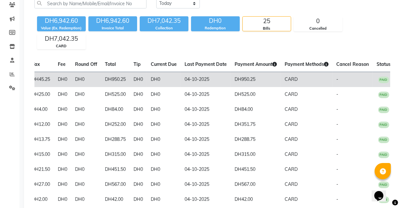
click at [312, 77] on td "CARD" at bounding box center [307, 79] width 52 height 15
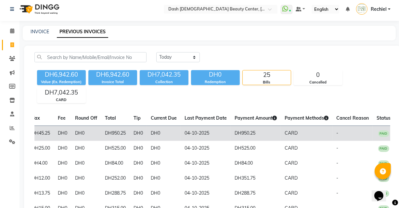
scroll to position [0, 0]
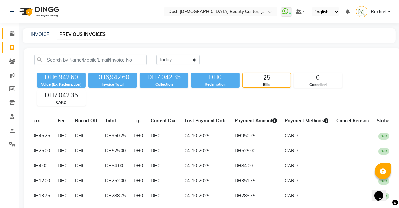
click at [13, 33] on icon at bounding box center [12, 33] width 4 height 5
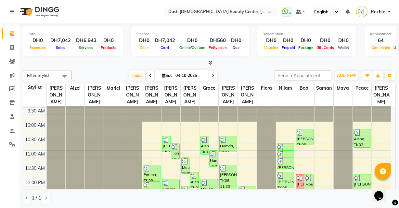
scroll to position [8, 0]
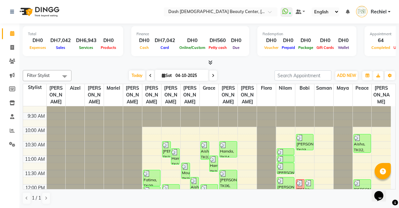
click at [149, 170] on img at bounding box center [147, 173] width 7 height 7
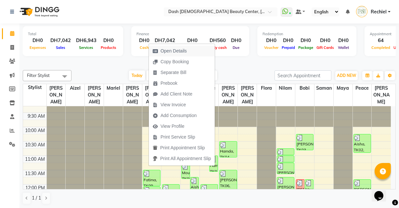
click at [173, 49] on span "Open Details" at bounding box center [174, 50] width 26 height 7
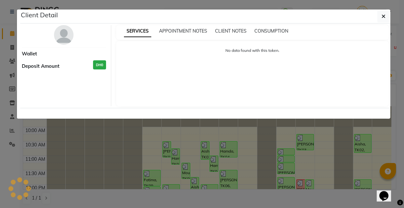
select select "3"
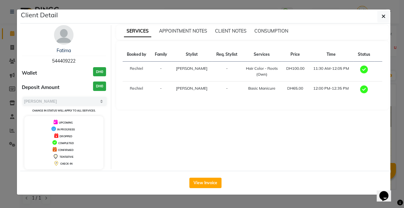
click at [183, 207] on ngb-modal-window "Client Detail Fatima 544409222 Wallet DH0 Deposit Amount DH0 Select MARK DONE U…" at bounding box center [202, 104] width 404 height 208
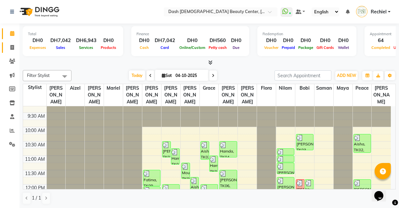
click at [12, 47] on icon at bounding box center [12, 47] width 4 height 5
select select "service"
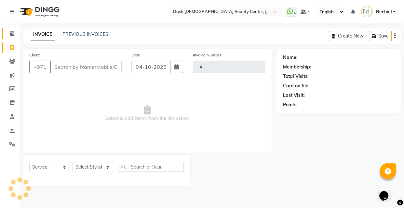
type input "4541"
select select "8372"
click at [97, 34] on link "PREVIOUS INVOICES" at bounding box center [85, 34] width 46 height 6
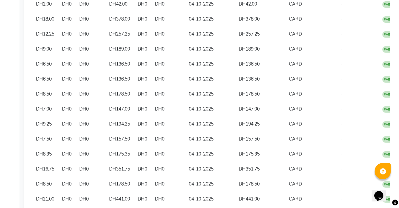
scroll to position [0, 183]
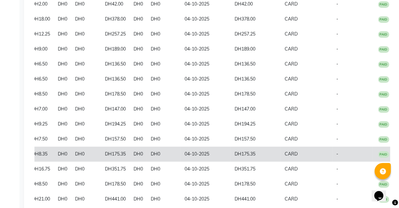
click at [285, 153] on span "CARD" at bounding box center [291, 154] width 13 height 6
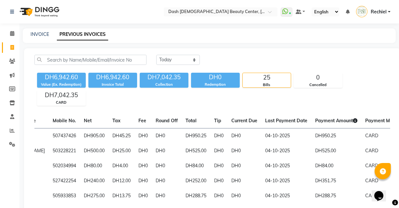
scroll to position [0, 0]
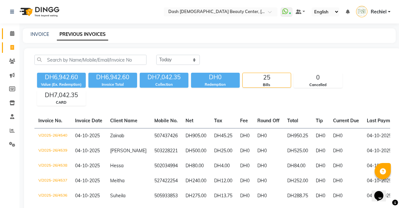
click at [12, 33] on icon at bounding box center [12, 33] width 4 height 5
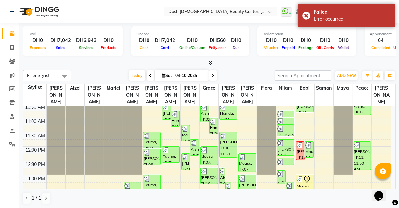
scroll to position [46, 0]
click at [147, 153] on div "[PERSON_NAME], TK06, 12:05 PM-12:40 PM, Curling Long Hair Till Midback (DH180)" at bounding box center [151, 157] width 17 height 16
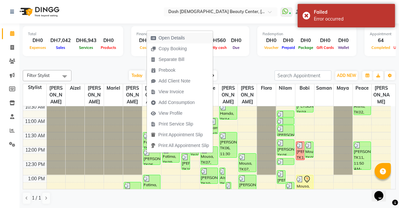
click at [206, 34] on button "Open Details" at bounding box center [180, 38] width 66 height 11
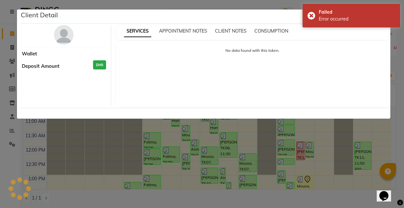
select select "3"
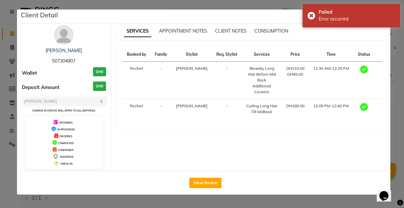
click at [244, 206] on ngb-modal-window "Client Detail [PERSON_NAME] 507304907 Wallet DH0 Deposit Amount DH0 Select MARK…" at bounding box center [202, 104] width 404 height 208
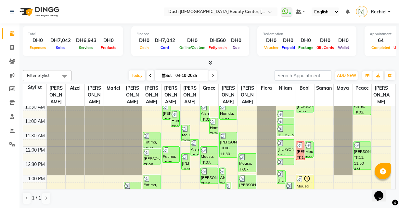
click at [152, 152] on div "[PERSON_NAME], TK06, 12:05 PM-12:40 PM, Curling Long Hair Till Midback (DH180)" at bounding box center [151, 157] width 17 height 16
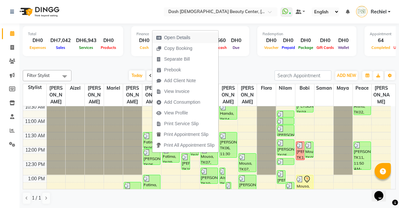
click at [209, 35] on button "Open Details" at bounding box center [186, 37] width 66 height 11
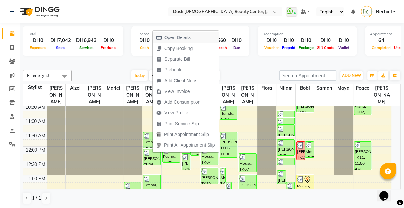
select select "3"
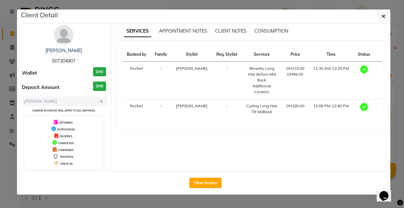
click at [222, 207] on ngb-modal-window "Client Detail [PERSON_NAME] 507304907 Wallet DH0 Deposit Amount DH0 Select MARK…" at bounding box center [202, 104] width 404 height 208
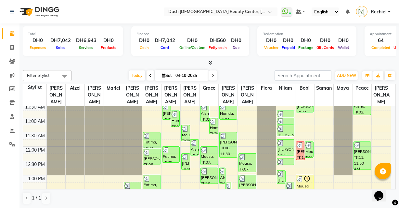
click at [196, 140] on img at bounding box center [194, 143] width 7 height 7
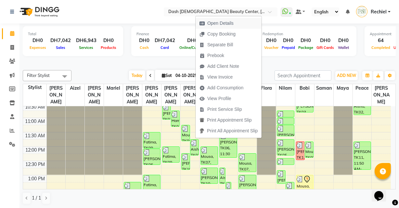
click at [241, 24] on button "Open Details" at bounding box center [229, 23] width 66 height 11
select select "3"
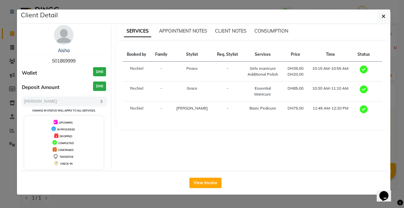
click at [257, 200] on ngb-modal-window "Client Detail Aisha 501869999 Wallet DH0 Deposit Amount DH0 Select MARK DONE UP…" at bounding box center [202, 104] width 404 height 208
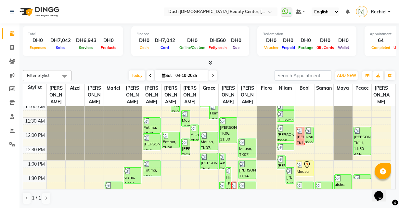
scroll to position [60, 0]
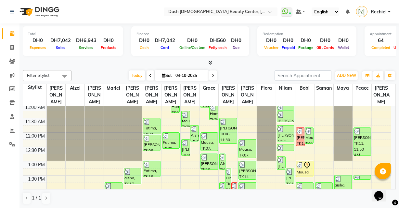
click at [222, 154] on div "Aisha, TK12, 12:45 PM-01:20 PM, Ketom Roots" at bounding box center [222, 162] width 5 height 16
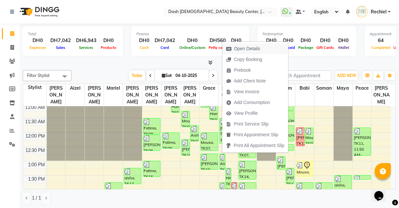
click at [261, 48] on span "Open Details" at bounding box center [244, 48] width 42 height 11
select select "3"
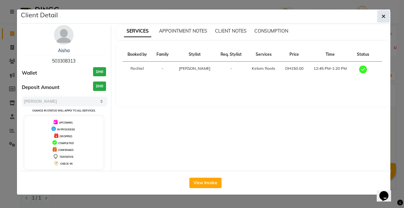
click at [382, 20] on button "button" at bounding box center [383, 16] width 12 height 12
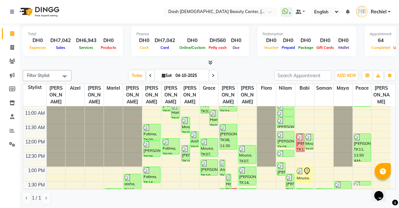
scroll to position [107, 0]
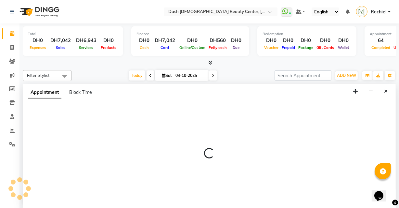
select select "81113"
select select "810"
select select "tentative"
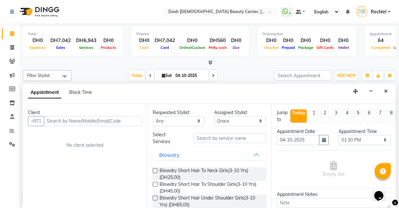
click at [100, 122] on input "text" at bounding box center [93, 121] width 98 height 10
click at [118, 120] on input "text" at bounding box center [93, 121] width 98 height 10
type input "1371100000000"
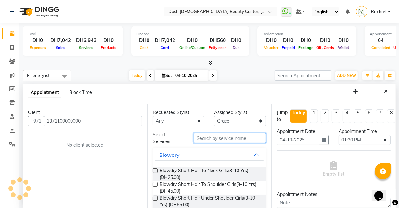
click at [234, 139] on input "text" at bounding box center [230, 138] width 73 height 10
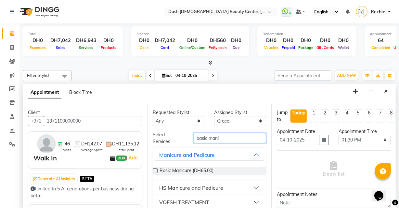
type input "basic mani"
click at [154, 170] on label at bounding box center [155, 170] width 5 height 5
click at [154, 170] on input "checkbox" at bounding box center [155, 171] width 4 height 4
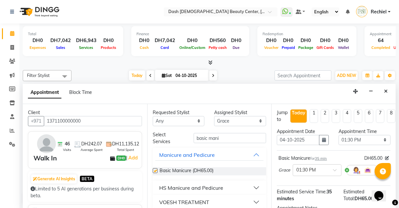
checkbox input "false"
click at [243, 124] on select "Select [PERSON_NAME] [PERSON_NAME] [PERSON_NAME] [PERSON_NAME] [PERSON_NAME] [P…" at bounding box center [240, 121] width 52 height 10
select select "81111"
click at [214, 116] on select "Select [PERSON_NAME] [PERSON_NAME] [PERSON_NAME] [PERSON_NAME] [PERSON_NAME] [P…" at bounding box center [240, 121] width 52 height 10
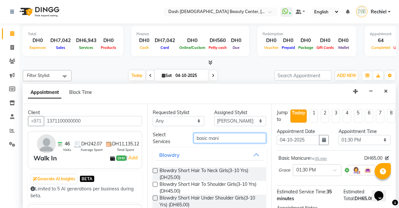
click at [232, 138] on input "basic mani" at bounding box center [230, 138] width 73 height 10
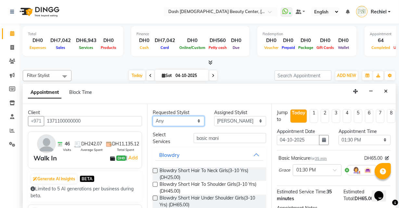
click at [199, 124] on select "Any [PERSON_NAME] [PERSON_NAME] [PERSON_NAME] [PERSON_NAME] [PERSON_NAME] [PERS…" at bounding box center [179, 121] width 52 height 10
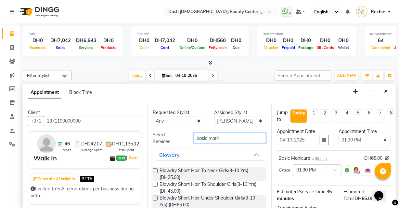
click at [217, 135] on input "basic mani" at bounding box center [230, 138] width 73 height 10
click at [214, 136] on input "basic mani" at bounding box center [230, 138] width 73 height 10
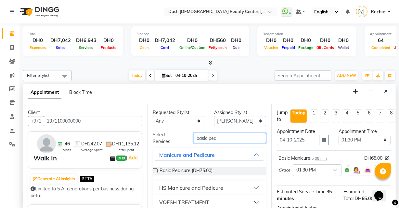
type input "basic pedi"
click at [156, 169] on label at bounding box center [155, 170] width 5 height 5
click at [156, 169] on input "checkbox" at bounding box center [155, 171] width 4 height 4
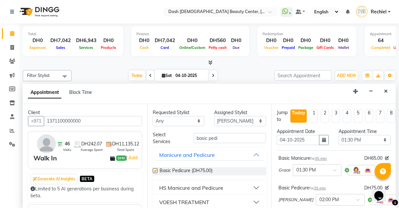
checkbox input "false"
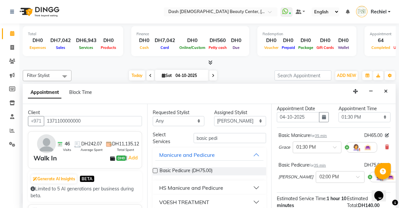
scroll to position [0, 0]
click at [224, 138] on input "basic pedi" at bounding box center [230, 138] width 73 height 10
click at [243, 116] on select "Select [PERSON_NAME] [PERSON_NAME] [PERSON_NAME] [PERSON_NAME] [PERSON_NAME] [P…" at bounding box center [240, 121] width 52 height 10
select select "81108"
click at [214, 116] on select "Select [PERSON_NAME] [PERSON_NAME] [PERSON_NAME] [PERSON_NAME] [PERSON_NAME] [P…" at bounding box center [240, 121] width 52 height 10
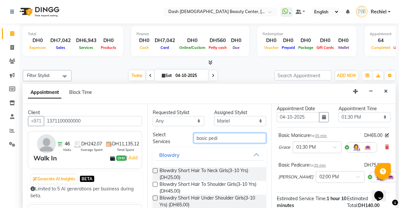
click at [232, 138] on input "basic pedi" at bounding box center [230, 138] width 73 height 10
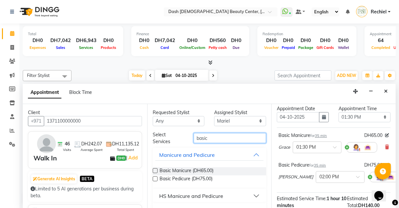
type input "basic"
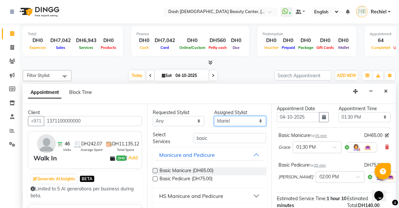
click at [240, 123] on select "Select [PERSON_NAME] [PERSON_NAME] [PERSON_NAME] [PERSON_NAME] [PERSON_NAME] [P…" at bounding box center [240, 121] width 52 height 10
select select "81114"
click at [214, 116] on select "Select [PERSON_NAME] [PERSON_NAME] [PERSON_NAME] [PERSON_NAME] [PERSON_NAME] [P…" at bounding box center [240, 121] width 52 height 10
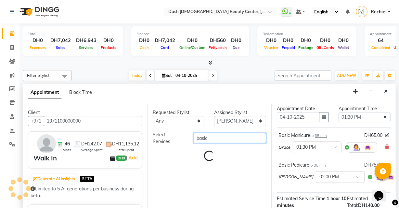
click at [221, 138] on input "basic" at bounding box center [230, 138] width 73 height 10
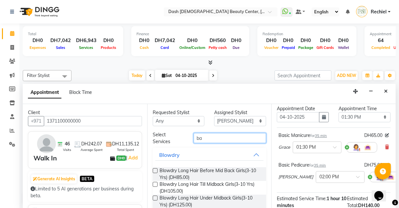
type input "b"
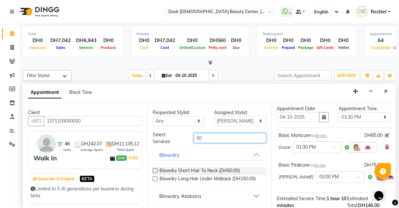
type input "5"
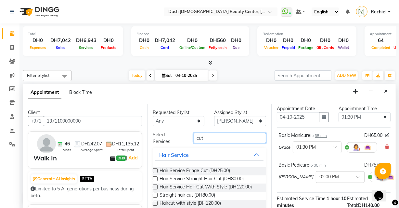
type input "cut"
click at [154, 168] on label at bounding box center [155, 170] width 5 height 5
click at [154, 169] on input "checkbox" at bounding box center [155, 171] width 4 height 4
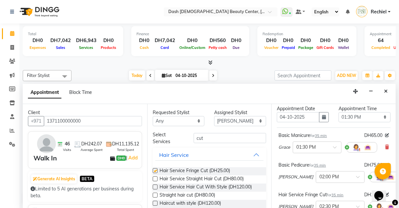
checkbox input "false"
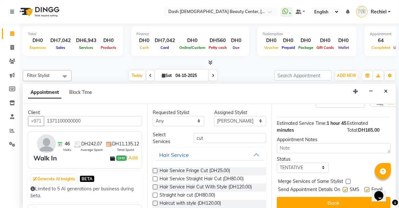
scroll to position [142, 0]
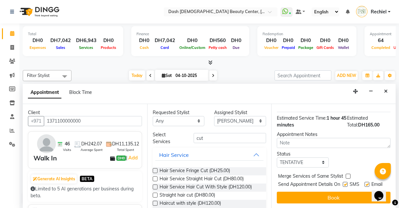
click at [348, 173] on label at bounding box center [348, 175] width 5 height 5
click at [348, 174] on input "checkbox" at bounding box center [348, 176] width 4 height 4
checkbox input "true"
click at [343, 182] on label at bounding box center [345, 184] width 5 height 5
click at [343, 183] on input "checkbox" at bounding box center [345, 185] width 4 height 4
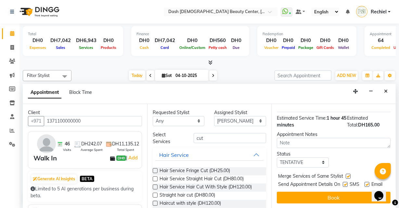
checkbox input "false"
click at [366, 182] on label at bounding box center [367, 184] width 5 height 5
click at [366, 183] on input "checkbox" at bounding box center [367, 185] width 4 height 4
checkbox input "false"
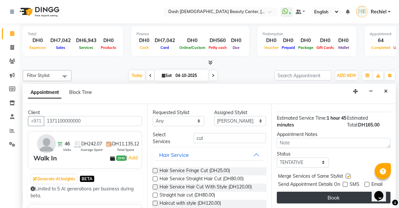
click at [356, 195] on button "Book" at bounding box center [334, 197] width 114 height 12
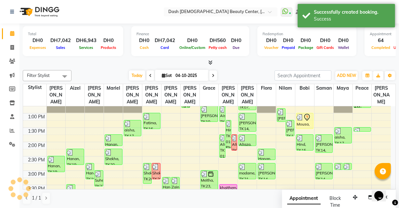
scroll to position [0, 0]
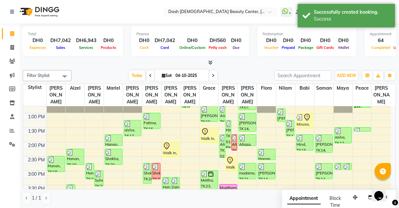
click at [166, 143] on div "Walk In, TK28, 02:00 PM-02:35 PM, Basic Pedicure" at bounding box center [171, 150] width 17 height 16
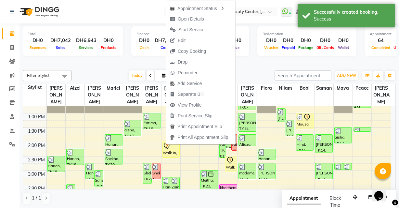
click at [13, 159] on div "Calendar Invoice Clients Marketing Members Inventory Staff Reports Settings Com…" at bounding box center [44, 109] width 88 height 180
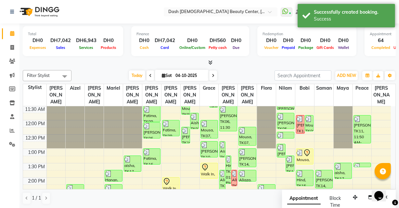
scroll to position [75, 0]
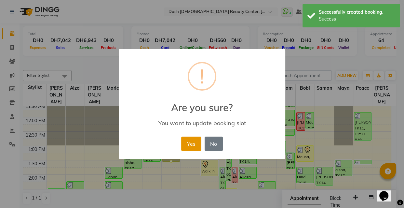
click at [194, 140] on button "Yes" at bounding box center [191, 143] width 20 height 14
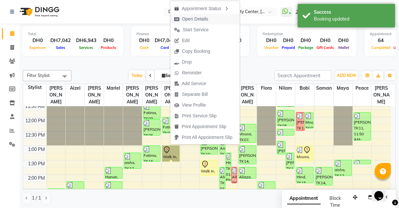
click at [201, 19] on span "Open Details" at bounding box center [195, 19] width 26 height 7
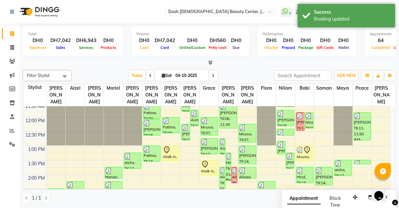
click at [169, 146] on icon at bounding box center [167, 150] width 8 height 8
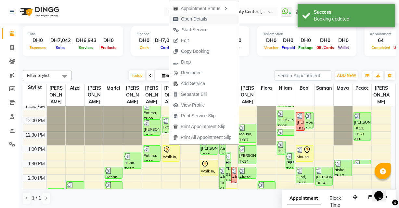
click at [200, 19] on span "Open Details" at bounding box center [194, 19] width 26 height 7
select select "7"
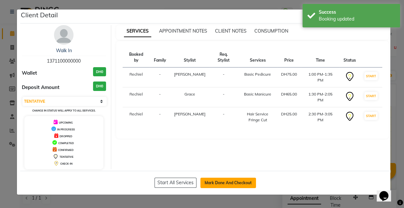
click at [228, 183] on button "Mark Done And Checkout" at bounding box center [228, 182] width 56 height 10
select select "service"
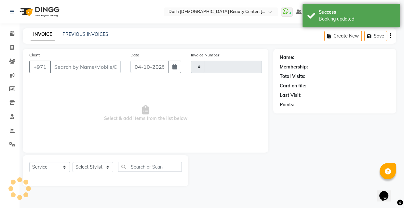
type input "4541"
select select "8372"
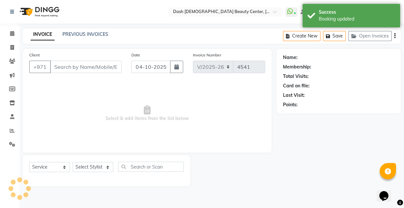
type input "1371100000000"
select select "81114"
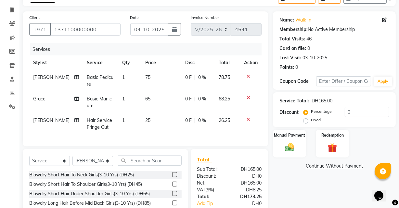
scroll to position [35, 0]
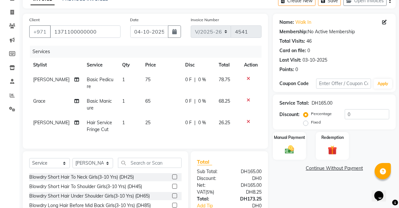
click at [150, 121] on td "25" at bounding box center [162, 125] width 40 height 21
select select "81114"
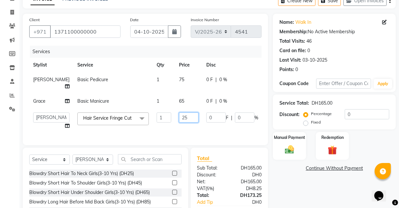
click at [179, 122] on input "25" at bounding box center [189, 117] width 20 height 10
type input "2"
click at [179, 122] on input "number" at bounding box center [189, 117] width 20 height 10
type input "28"
click at [232, 133] on tr "[PERSON_NAME] [PERSON_NAME] [PERSON_NAME] [PERSON_NAME] [PERSON_NAME] [PERSON_N…" at bounding box center [166, 120] width 274 height 25
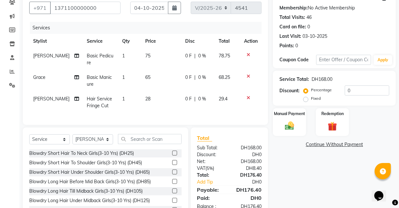
scroll to position [58, 0]
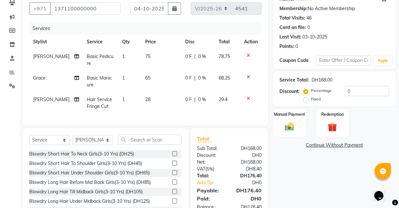
click at [145, 100] on span "28" at bounding box center [147, 99] width 5 height 6
select select "81114"
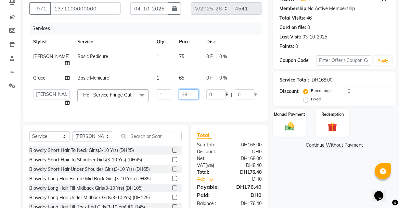
click at [179, 99] on input "28" at bounding box center [189, 94] width 20 height 10
type input "24"
click at [296, 183] on div "Name: Walk In Membership: No Active Membership Total Visits: 46 Card on file: 0…" at bounding box center [337, 106] width 128 height 230
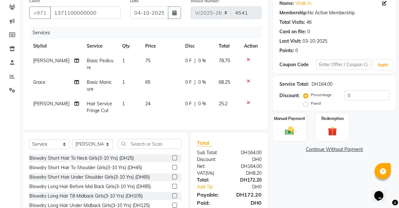
scroll to position [55, 0]
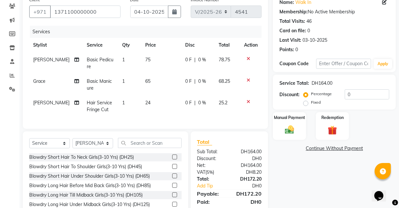
click at [145, 104] on td "24" at bounding box center [162, 105] width 40 height 21
select select "81114"
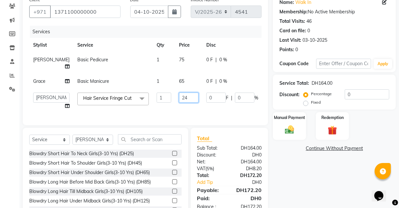
click at [179, 102] on input "24" at bounding box center [189, 97] width 20 height 10
type input "24"
click at [320, 184] on div "Name: Walk In Membership: No Active Membership Total Visits: 46 Card on file: 0…" at bounding box center [337, 109] width 128 height 230
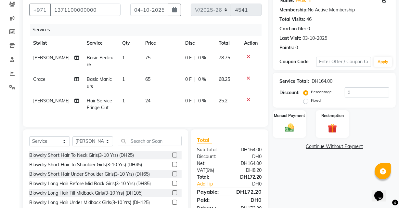
scroll to position [56, 0]
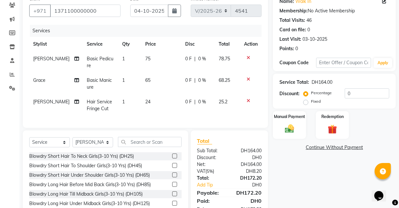
click at [147, 99] on td "24" at bounding box center [162, 104] width 40 height 21
select select "81114"
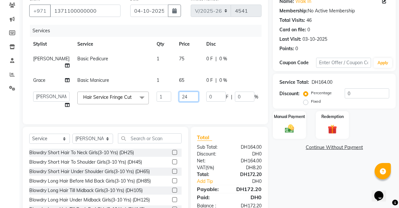
click at [179, 102] on input "24" at bounding box center [189, 96] width 20 height 10
type input "2"
click at [83, 78] on span "Basic Manicure" at bounding box center [93, 80] width 32 height 6
select select "81113"
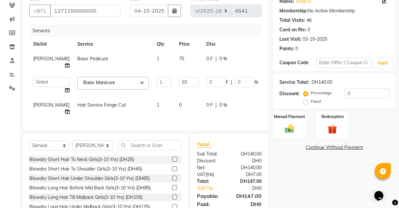
click at [115, 81] on link "x" at bounding box center [116, 82] width 3 height 6
type input "0"
click at [99, 82] on span "Select" at bounding box center [113, 82] width 72 height 11
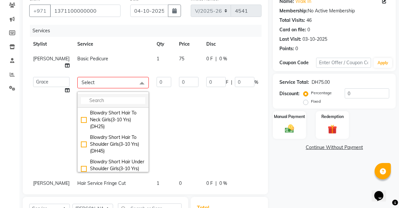
click at [104, 100] on input "multiselect-search" at bounding box center [113, 100] width 64 height 7
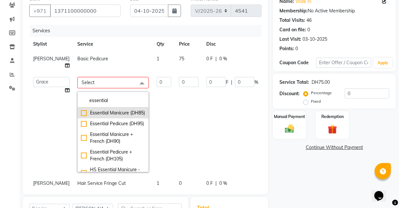
type input "essential"
click at [81, 116] on div "Essential Manicure (DH85)" at bounding box center [113, 112] width 64 height 7
checkbox input "true"
type input "1"
type input "85"
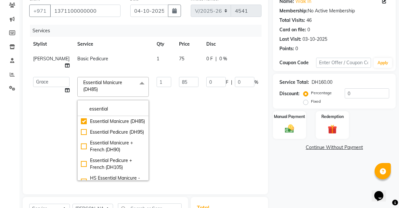
click at [207, 144] on td "0 F | 0 %" at bounding box center [233, 128] width 60 height 111
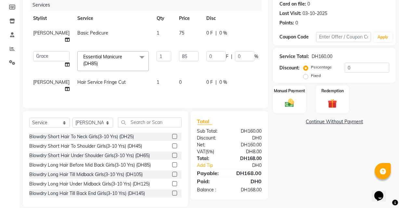
scroll to position [95, 0]
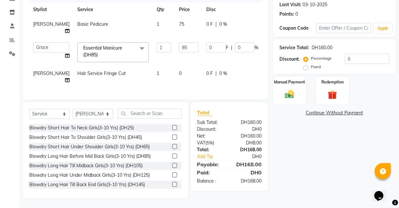
click at [339, 162] on div "Name: Walk In Membership: No Active Membership Total Visits: 46 Card on file: 0…" at bounding box center [337, 77] width 128 height 239
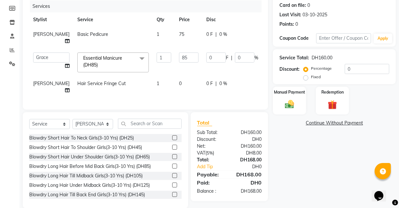
scroll to position [80, 0]
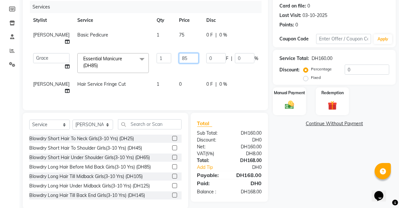
click at [179, 57] on input "85" at bounding box center [189, 58] width 20 height 10
click at [175, 28] on td "75" at bounding box center [188, 38] width 27 height 21
select select "81111"
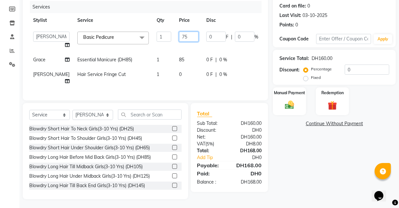
click at [179, 35] on input "75" at bounding box center [189, 37] width 20 height 10
type input "7"
click at [175, 83] on td "0" at bounding box center [188, 77] width 27 height 21
select select "81114"
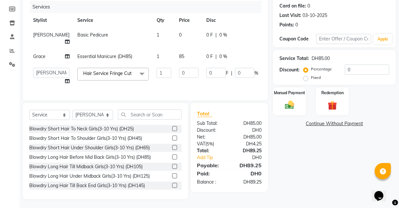
click at [175, 35] on td "0" at bounding box center [188, 38] width 27 height 21
select select "81111"
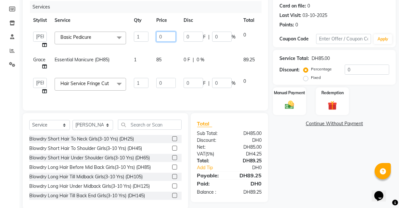
click at [164, 36] on input "0" at bounding box center [166, 37] width 20 height 10
type input "6"
type input "75"
click at [284, 163] on div "Name: Walk In Membership: No Active Membership Total Visits: 46 Card on file: 0…" at bounding box center [337, 89] width 128 height 240
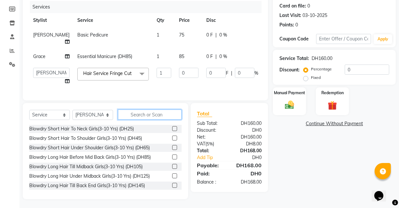
click at [156, 119] on input "text" at bounding box center [150, 114] width 64 height 10
click at [179, 78] on input "0" at bounding box center [189, 73] width 20 height 10
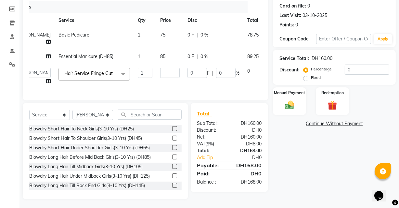
click at [248, 75] on tbody "[PERSON_NAME] Basic Pedicure 1 75 0 F | 0 % 78.75 Grace Essential Manicure (DH8…" at bounding box center [147, 58] width 274 height 61
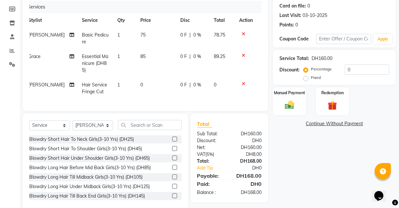
scroll to position [0, 0]
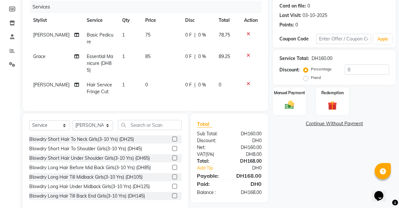
click at [248, 83] on icon at bounding box center [249, 83] width 4 height 5
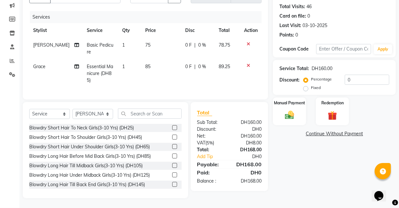
click at [146, 38] on td "75" at bounding box center [162, 48] width 40 height 21
select select "81111"
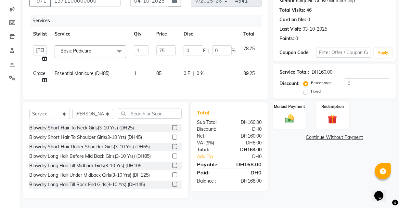
click at [158, 72] on td "85" at bounding box center [166, 76] width 27 height 21
select select "81113"
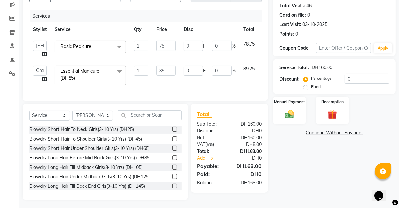
scroll to position [76, 0]
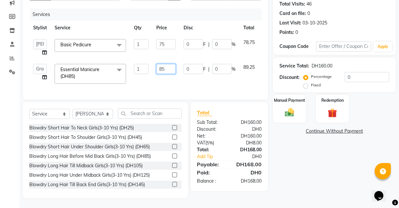
click at [169, 65] on input "85" at bounding box center [166, 69] width 20 height 10
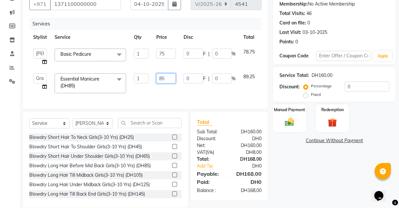
scroll to position [62, 0]
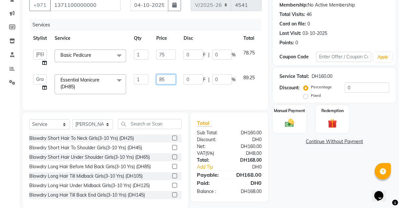
click at [166, 77] on input "85" at bounding box center [166, 79] width 20 height 10
type input "88"
click at [228, 91] on div "Services Stylist Service Qty Price Disc Total Action [PERSON_NAME] [PERSON_NAME…" at bounding box center [145, 61] width 233 height 84
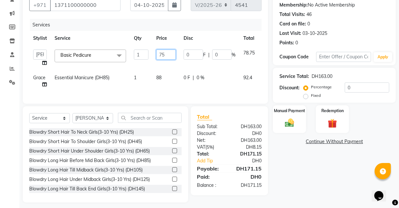
click at [165, 53] on input "75" at bounding box center [166, 54] width 20 height 10
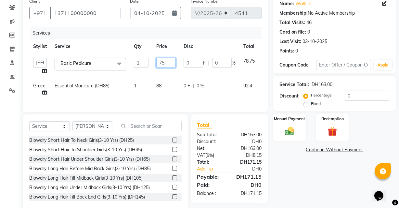
scroll to position [54, 0]
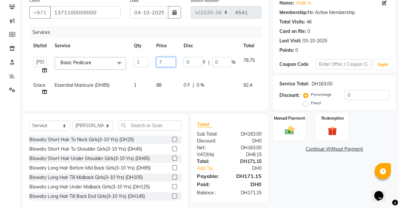
type input "73"
click at [224, 83] on tr "Grace Essential Manicure (DH85) 1 88 0 F | 0 % 92.4" at bounding box center [154, 88] width 251 height 21
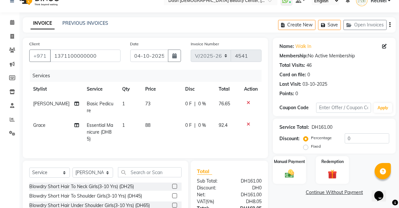
scroll to position [6, 0]
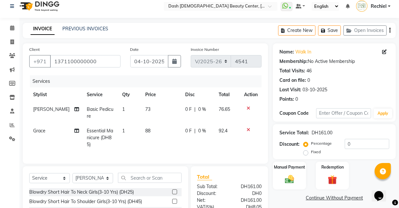
click at [143, 103] on td "73" at bounding box center [162, 112] width 40 height 21
select select "81111"
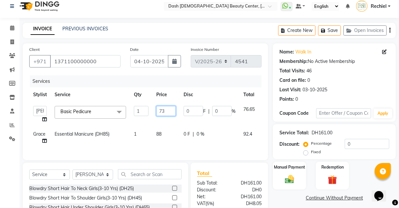
click at [165, 109] on input "73" at bounding box center [166, 111] width 20 height 10
type input "78"
click at [290, 196] on link "Continue Without Payment" at bounding box center [335, 197] width 120 height 7
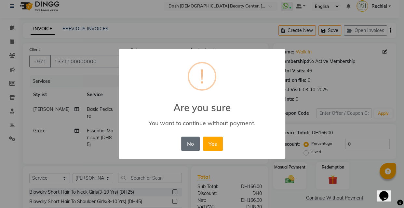
click at [191, 142] on button "No" at bounding box center [190, 143] width 18 height 14
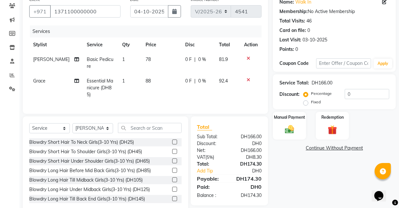
scroll to position [67, 0]
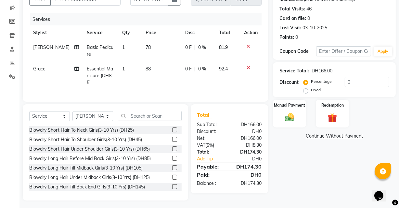
click at [308, 171] on div "Name: Walk In Membership: No Active Membership Total Visits: 46 Card on file: 0…" at bounding box center [337, 90] width 128 height 219
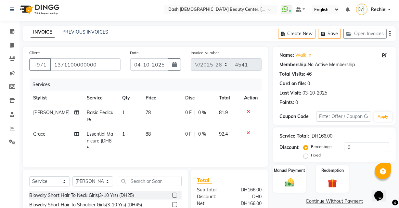
scroll to position [0, 0]
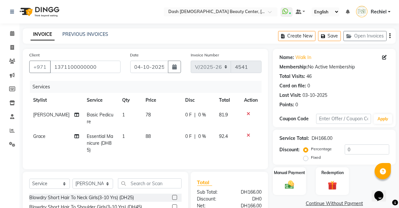
click at [146, 117] on td "78" at bounding box center [162, 117] width 40 height 21
select select "81111"
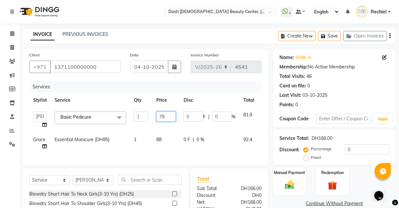
click at [170, 115] on input "78" at bounding box center [166, 116] width 20 height 10
type input "79"
click at [222, 129] on tr "[PERSON_NAME] [PERSON_NAME] [PERSON_NAME] [PERSON_NAME] [PERSON_NAME] [PERSON_N…" at bounding box center [154, 119] width 251 height 25
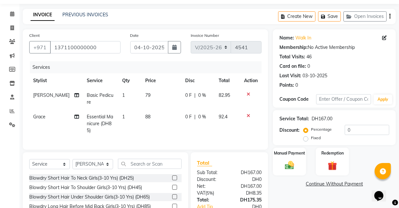
scroll to position [74, 0]
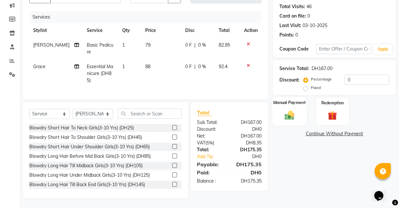
click at [284, 110] on img at bounding box center [290, 114] width 16 height 11
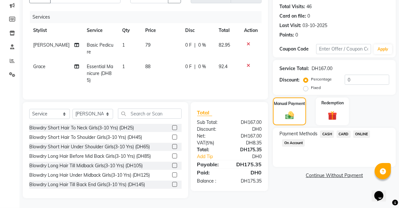
click at [341, 130] on span "CARD" at bounding box center [344, 133] width 14 height 7
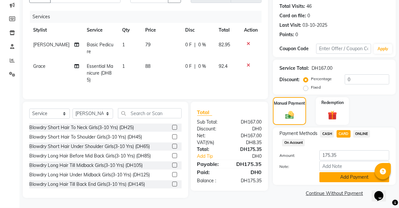
click at [348, 173] on button "Add Payment" at bounding box center [355, 177] width 70 height 10
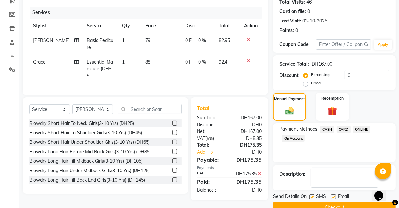
scroll to position [88, 0]
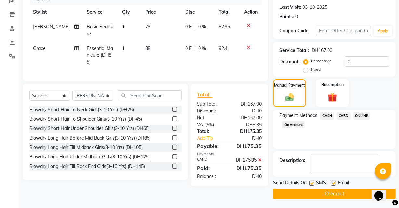
click at [335, 184] on label at bounding box center [334, 182] width 5 height 5
click at [335, 184] on input "checkbox" at bounding box center [334, 183] width 4 height 4
checkbox input "false"
click at [313, 182] on label at bounding box center [312, 182] width 5 height 5
click at [313, 182] on input "checkbox" at bounding box center [312, 183] width 4 height 4
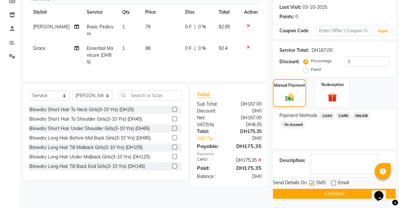
checkbox input "false"
click at [322, 196] on button "Checkout" at bounding box center [334, 193] width 123 height 10
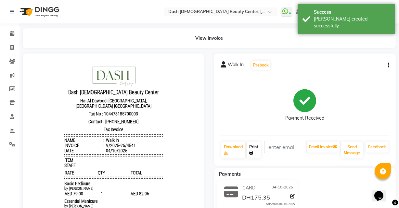
click at [251, 153] on icon at bounding box center [252, 153] width 4 height 4
click at [13, 32] on icon at bounding box center [12, 33] width 4 height 5
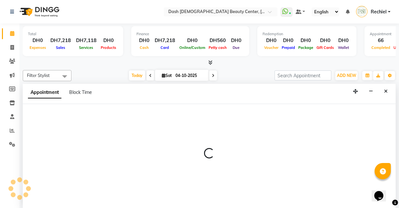
select select "81111"
select select "1050"
select select "tentative"
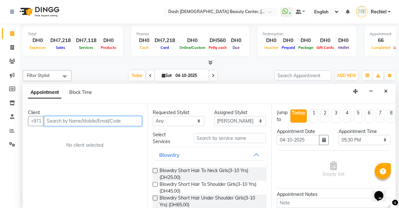
click at [98, 119] on input "text" at bounding box center [93, 121] width 98 height 10
click at [70, 122] on input "text" at bounding box center [93, 121] width 98 height 10
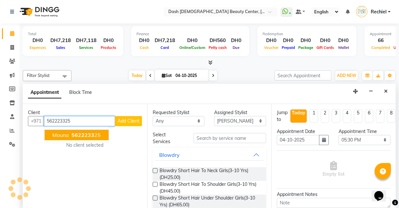
click at [71, 133] on ngb-highlight "5622233 25" at bounding box center [85, 134] width 31 height 7
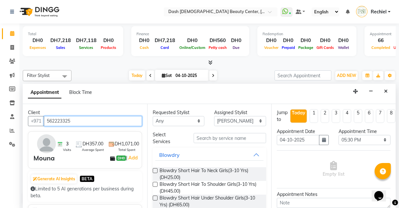
type input "562223325"
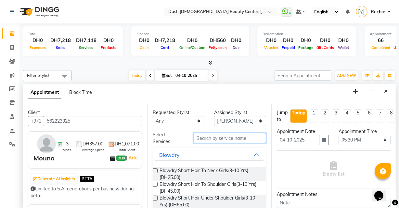
click at [224, 136] on input "text" at bounding box center [230, 138] width 73 height 10
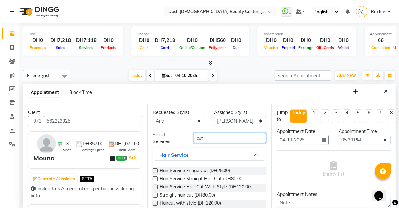
type input "cut"
click at [156, 178] on label at bounding box center [155, 178] width 5 height 5
click at [156, 178] on input "checkbox" at bounding box center [155, 179] width 4 height 4
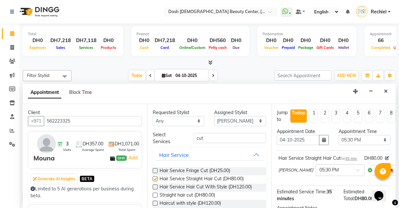
checkbox input "false"
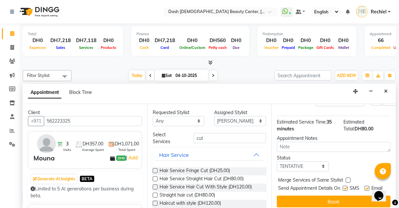
scroll to position [90, 0]
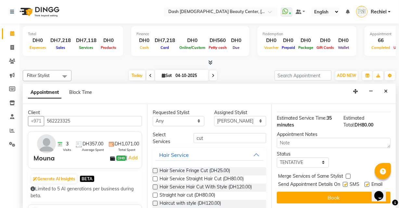
click at [349, 173] on label at bounding box center [348, 175] width 5 height 5
click at [349, 174] on input "checkbox" at bounding box center [348, 176] width 4 height 4
checkbox input "true"
click at [344, 182] on label at bounding box center [345, 184] width 5 height 5
click at [344, 183] on input "checkbox" at bounding box center [345, 185] width 4 height 4
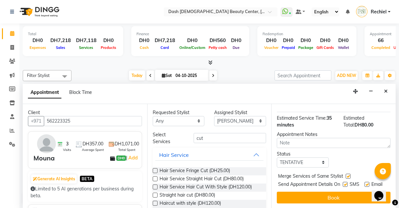
checkbox input "false"
click at [365, 182] on label at bounding box center [367, 184] width 5 height 5
click at [365, 183] on input "checkbox" at bounding box center [367, 185] width 4 height 4
checkbox input "false"
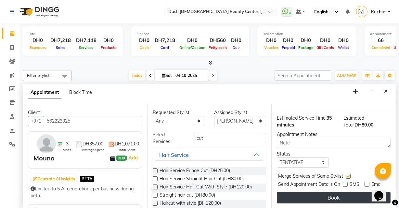
click at [349, 195] on button "Book" at bounding box center [334, 197] width 114 height 12
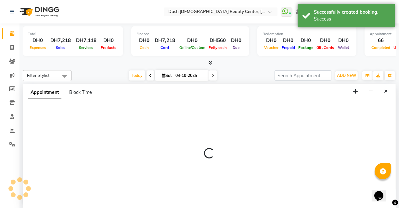
scroll to position [0, 0]
select select "81107"
select select "tentative"
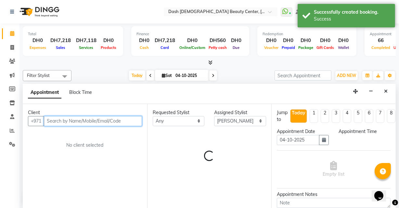
select select "1035"
click at [78, 119] on input "text" at bounding box center [93, 121] width 98 height 10
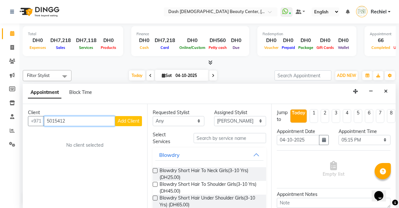
click at [53, 117] on input "5015412" at bounding box center [79, 121] width 71 height 10
click at [56, 119] on input "5015412" at bounding box center [79, 121] width 71 height 10
type input "501511412"
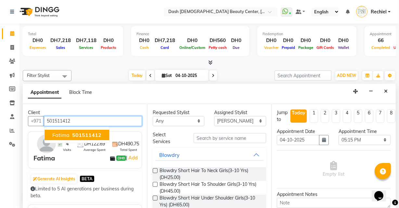
click at [85, 131] on span "501511412" at bounding box center [86, 134] width 29 height 7
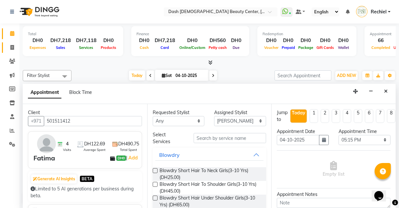
click at [12, 46] on icon at bounding box center [12, 47] width 4 height 5
select select "service"
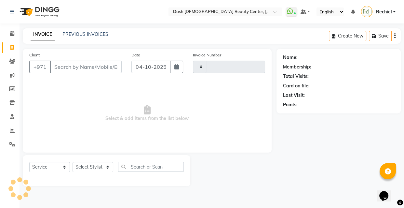
type input "4542"
select select "8372"
click at [85, 35] on link "PREVIOUS INVOICES" at bounding box center [85, 34] width 46 height 6
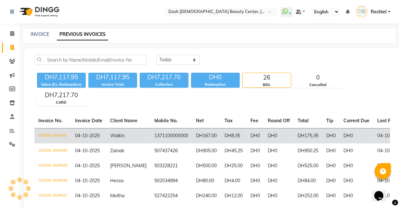
click at [248, 134] on td "DH0" at bounding box center [255, 135] width 17 height 15
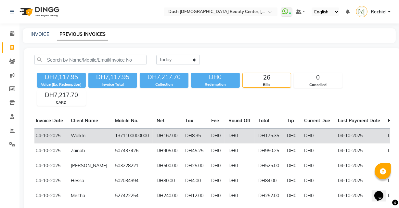
scroll to position [0, 39]
click at [301, 134] on td "DH0" at bounding box center [318, 135] width 34 height 15
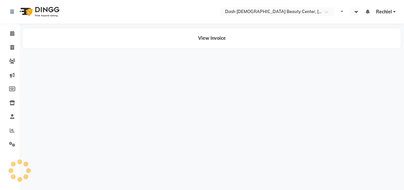
select select "en"
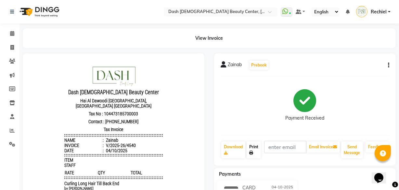
click at [252, 150] on link "Print" at bounding box center [254, 149] width 14 height 17
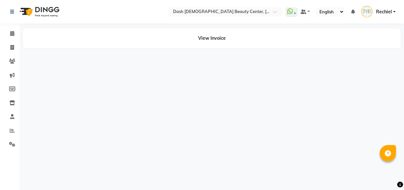
select select "en"
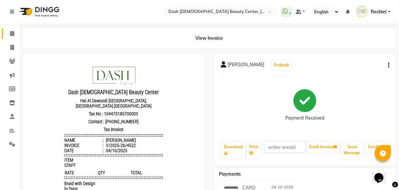
click at [11, 31] on icon at bounding box center [12, 33] width 4 height 5
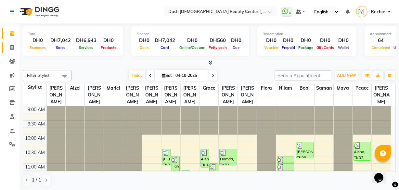
click at [12, 47] on icon at bounding box center [12, 47] width 4 height 5
select select "service"
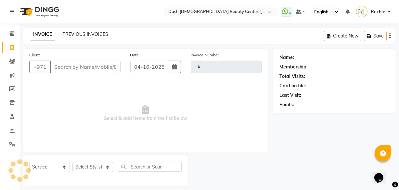
click at [96, 36] on link "PREVIOUS INVOICES" at bounding box center [85, 34] width 46 height 6
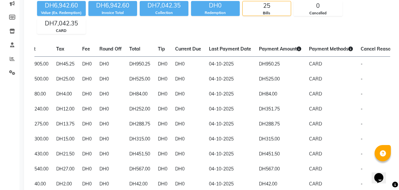
scroll to position [71, 0]
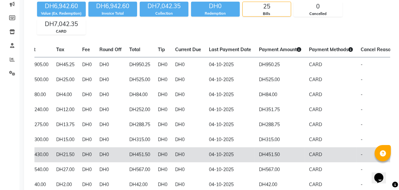
click at [215, 160] on td "04-10-2025" at bounding box center [230, 154] width 50 height 15
